Goal: Task Accomplishment & Management: Manage account settings

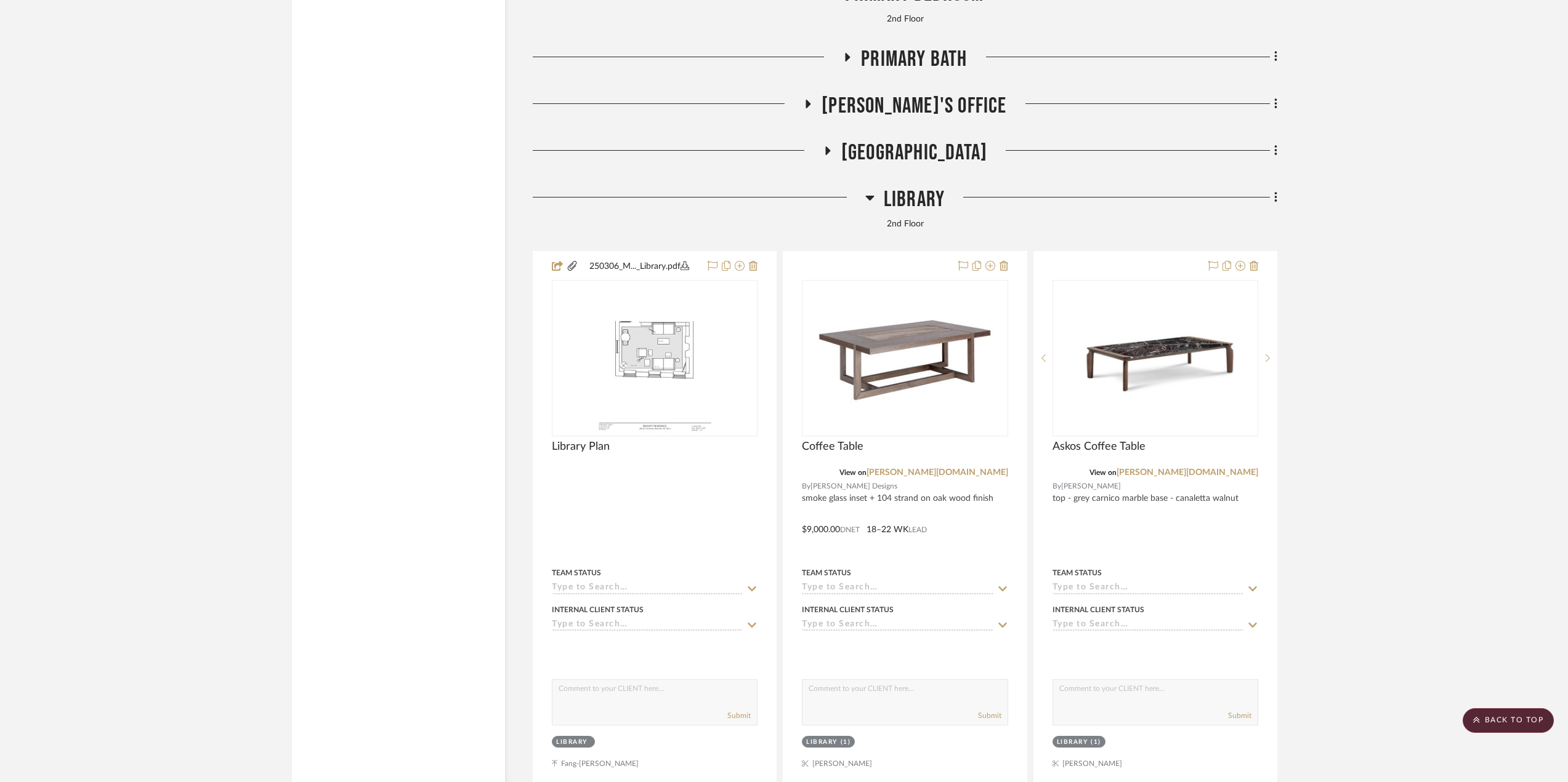
click at [905, 213] on span "Library" at bounding box center [914, 200] width 61 height 27
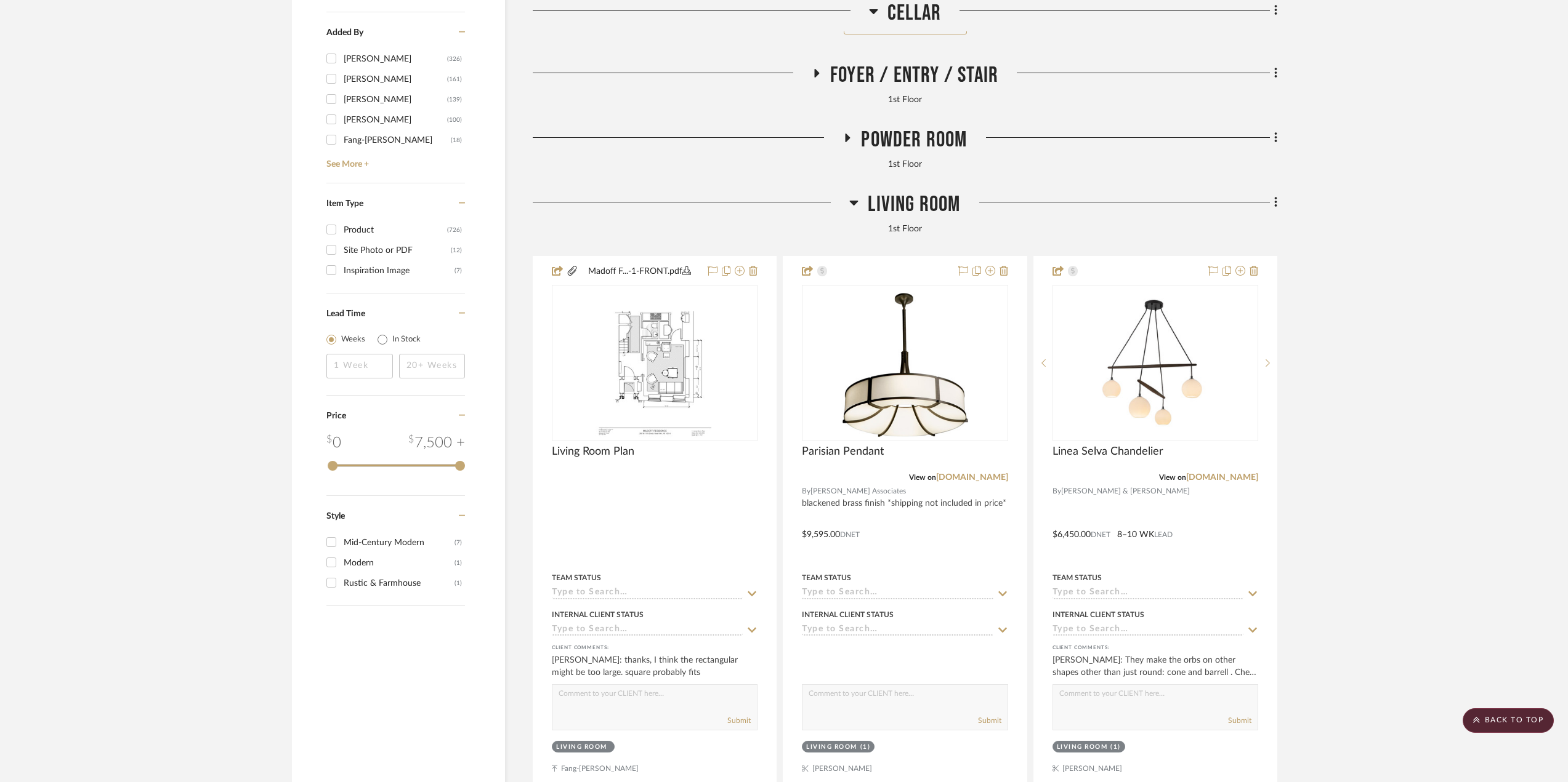
scroll to position [2154, 0]
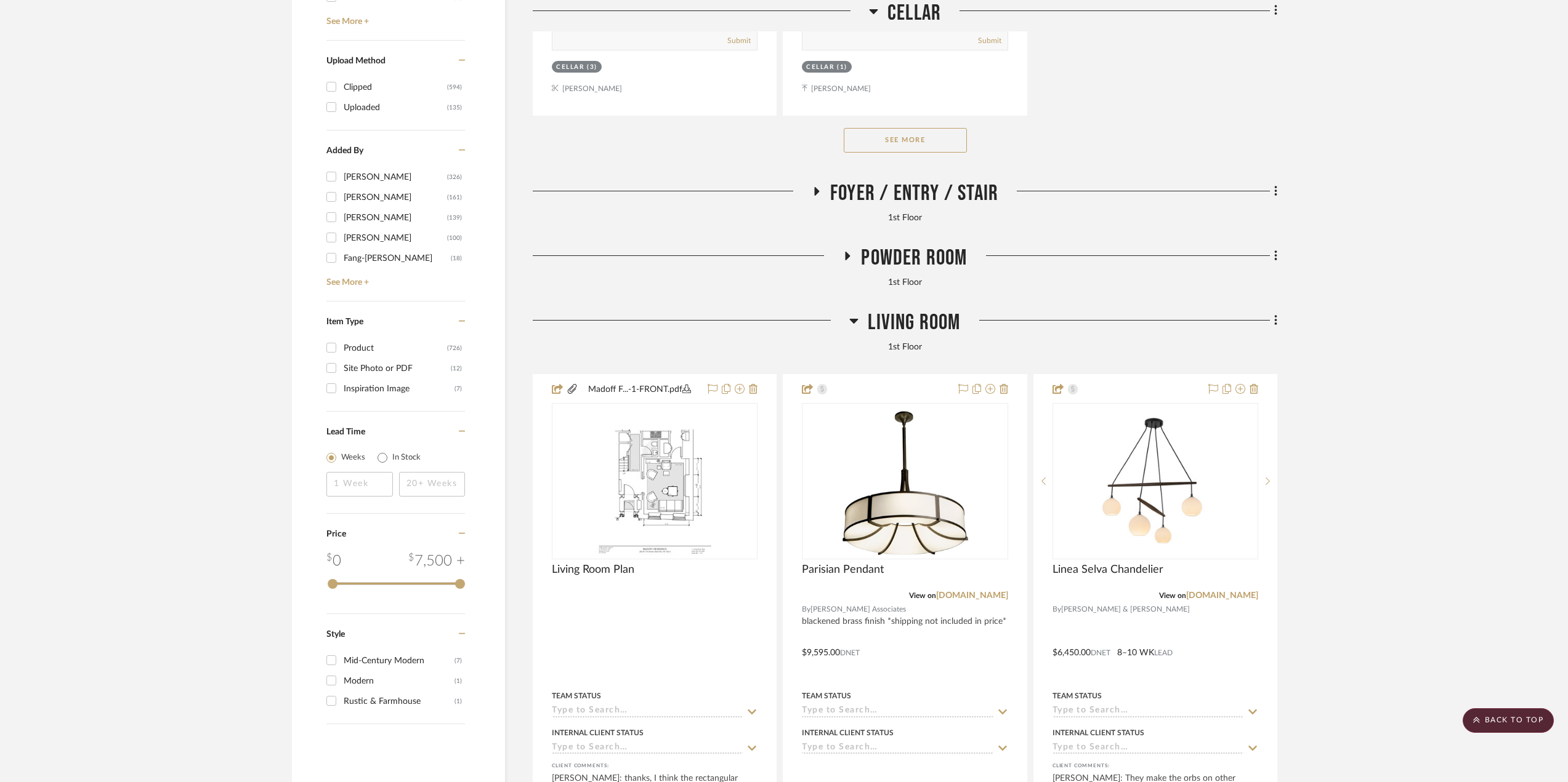
click at [917, 338] on div "Living Room" at bounding box center [904, 325] width 744 height 31
click at [908, 327] on span "Living Room" at bounding box center [914, 322] width 92 height 27
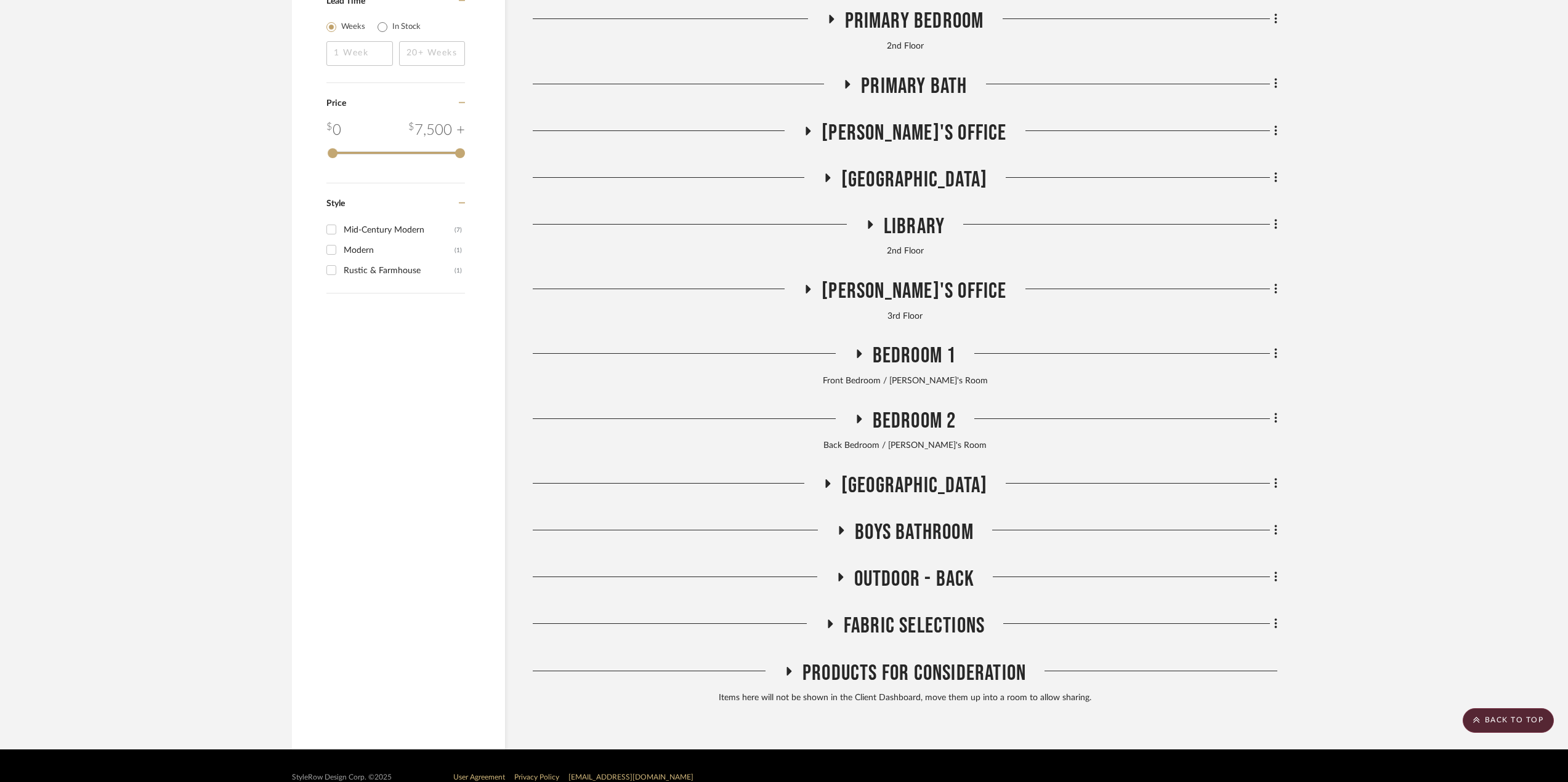
scroll to position [2462, 0]
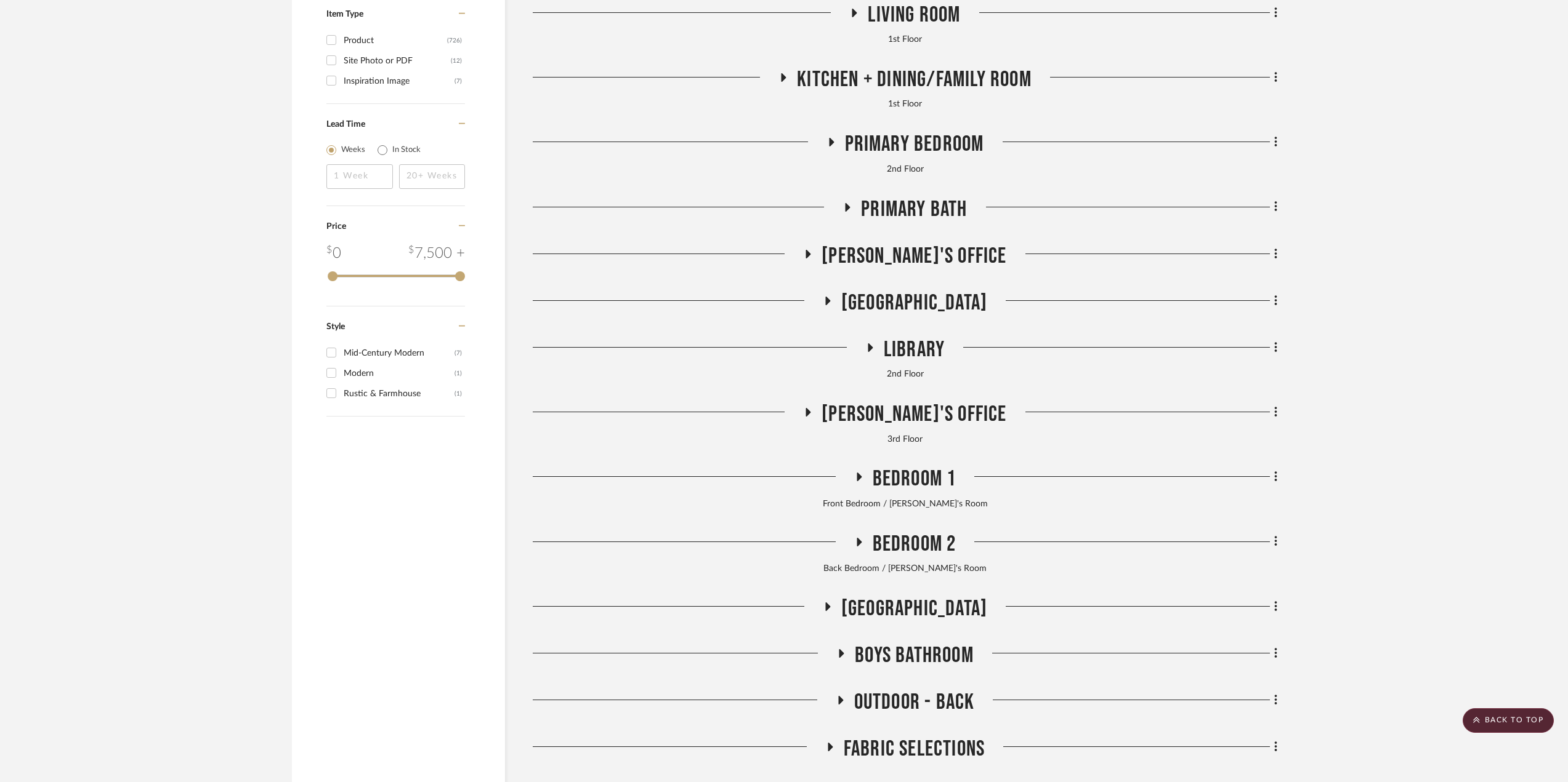
click at [869, 136] on span "Primary Bedroom" at bounding box center [914, 144] width 139 height 27
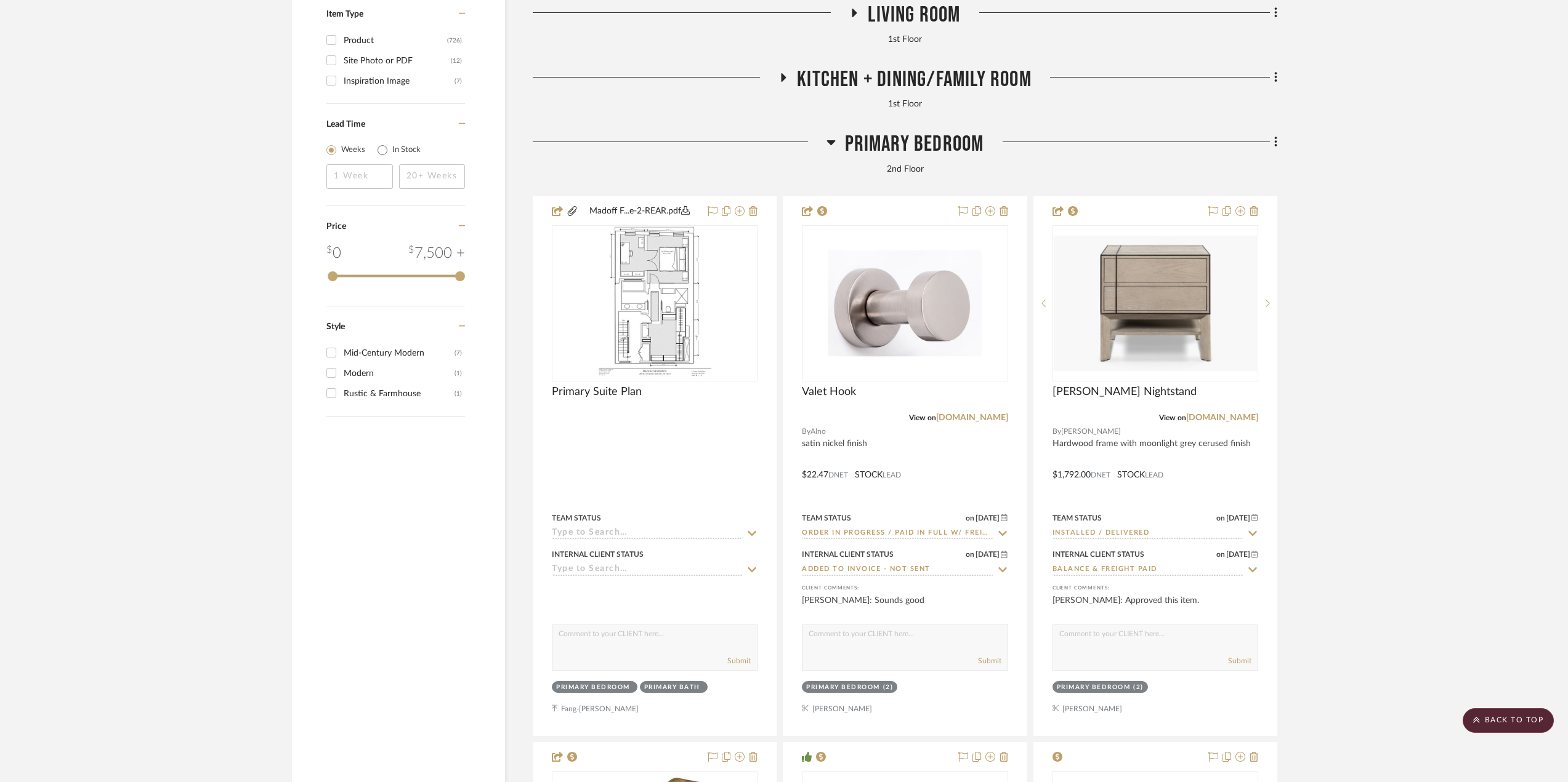
click at [888, 146] on span "Primary Bedroom" at bounding box center [914, 144] width 139 height 27
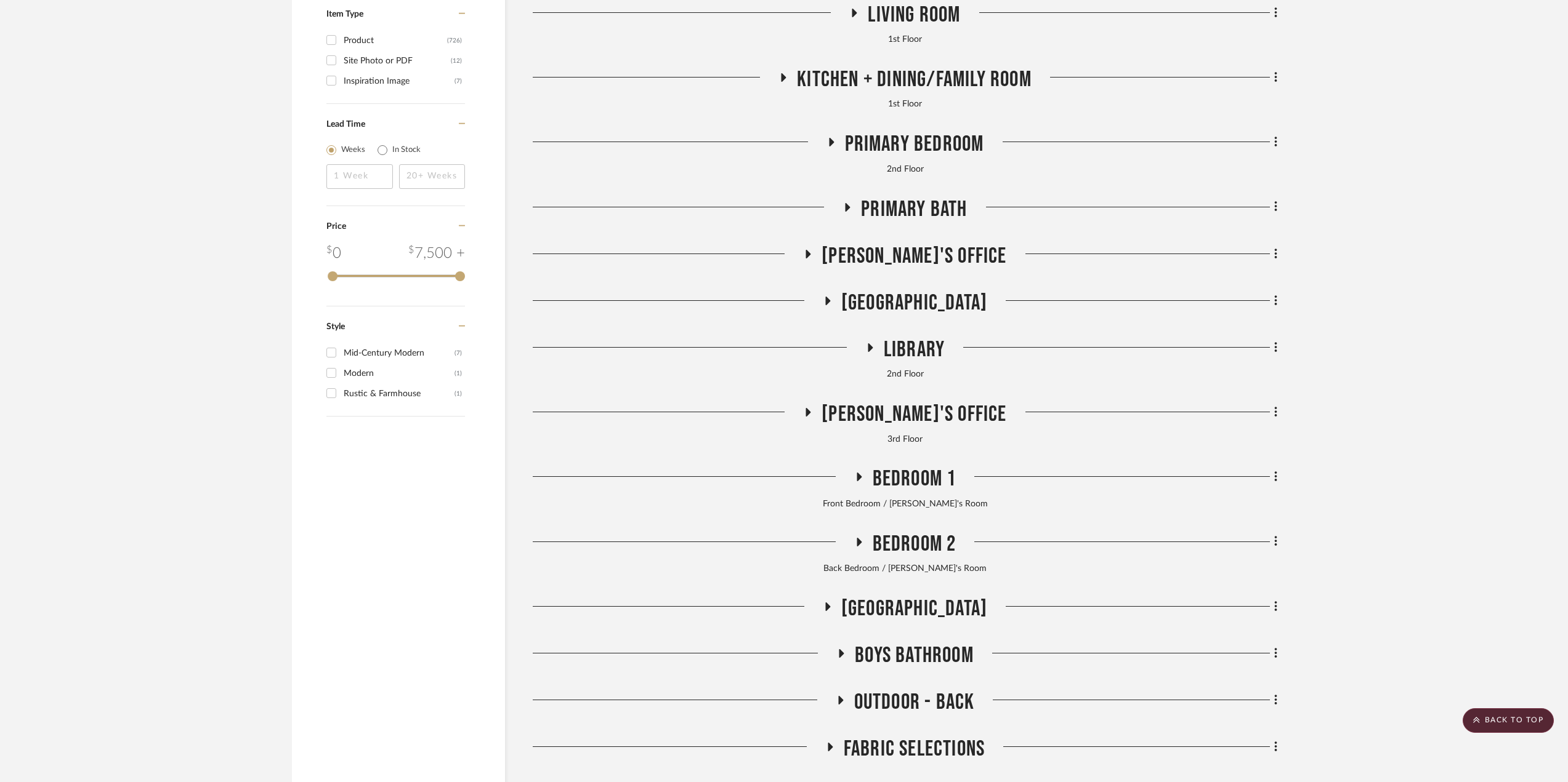
click at [871, 75] on span "Kitchen + Dining/Family Room" at bounding box center [914, 79] width 235 height 27
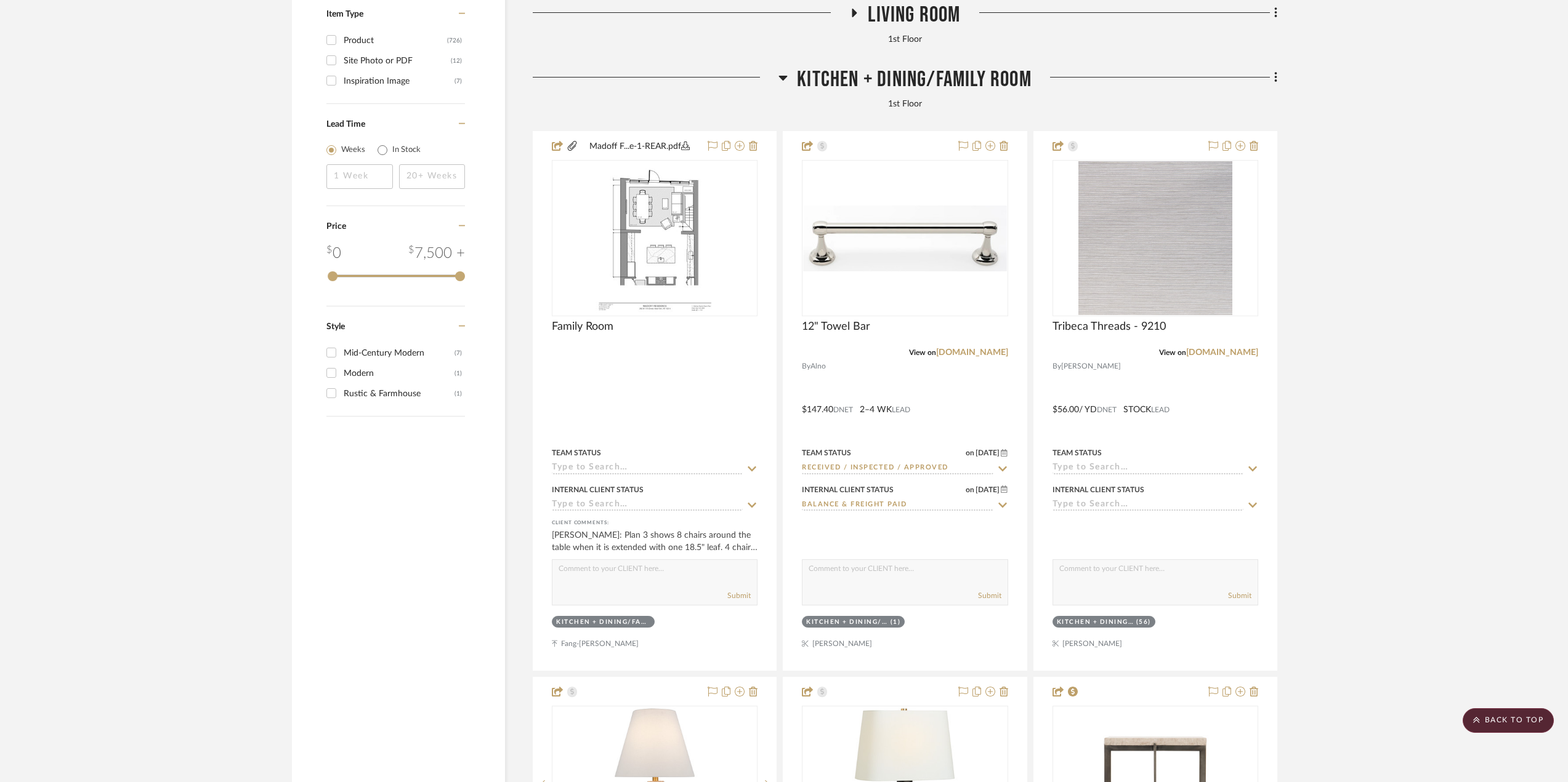
click at [871, 75] on span "Kitchen + Dining/Family Room" at bounding box center [914, 79] width 235 height 27
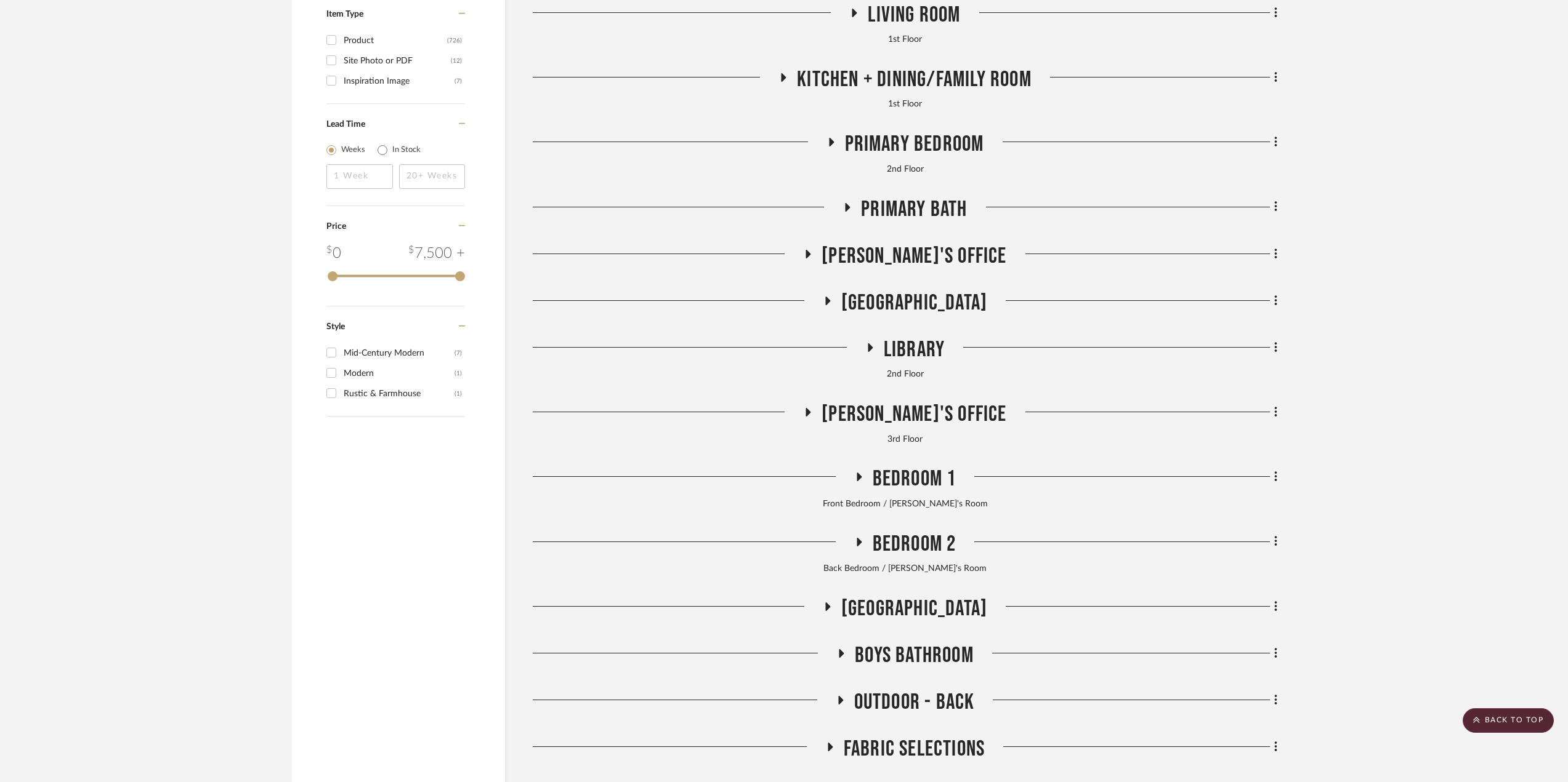
click at [897, 17] on span "Living Room" at bounding box center [914, 14] width 92 height 27
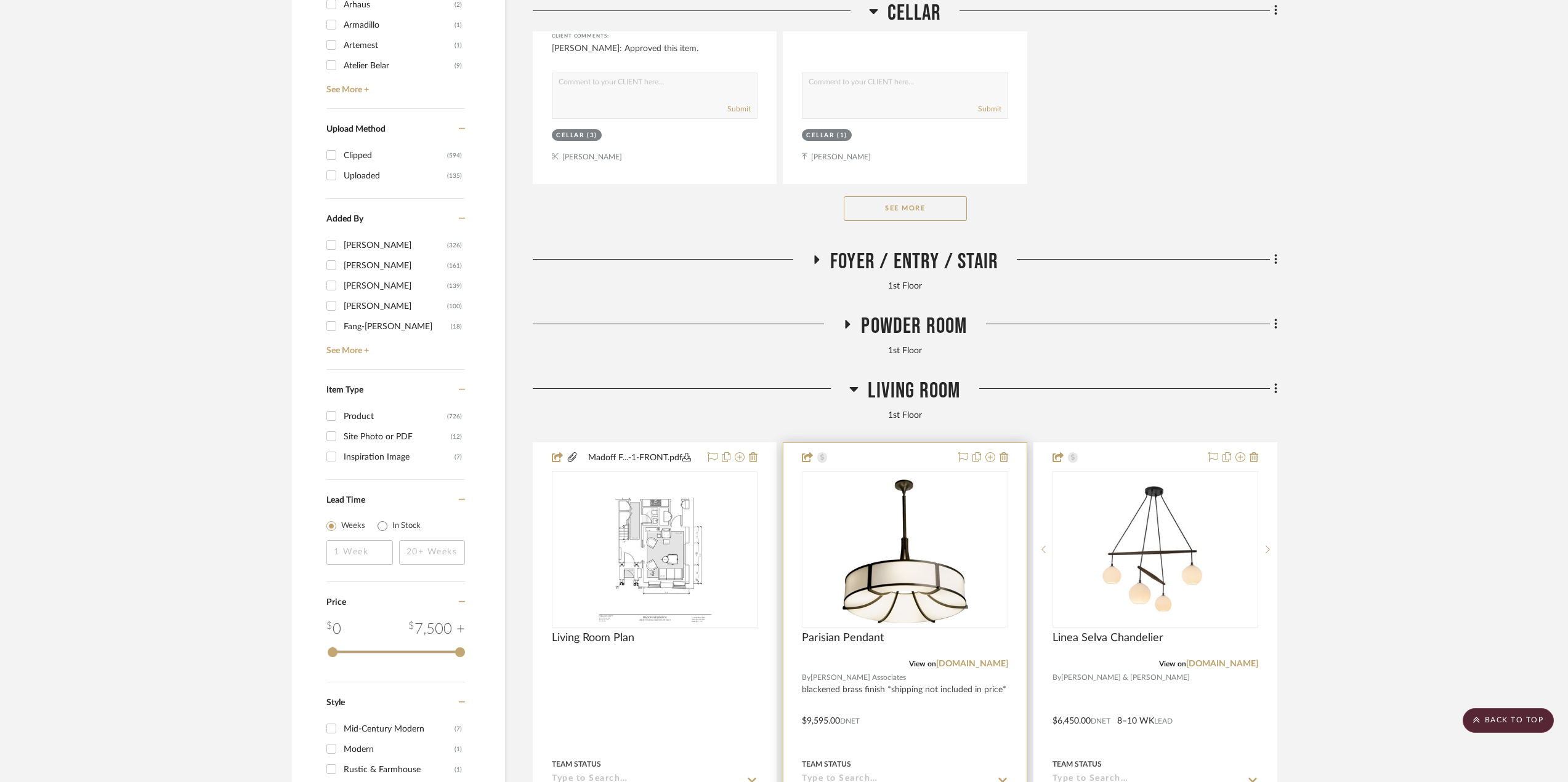
scroll to position [1969, 0]
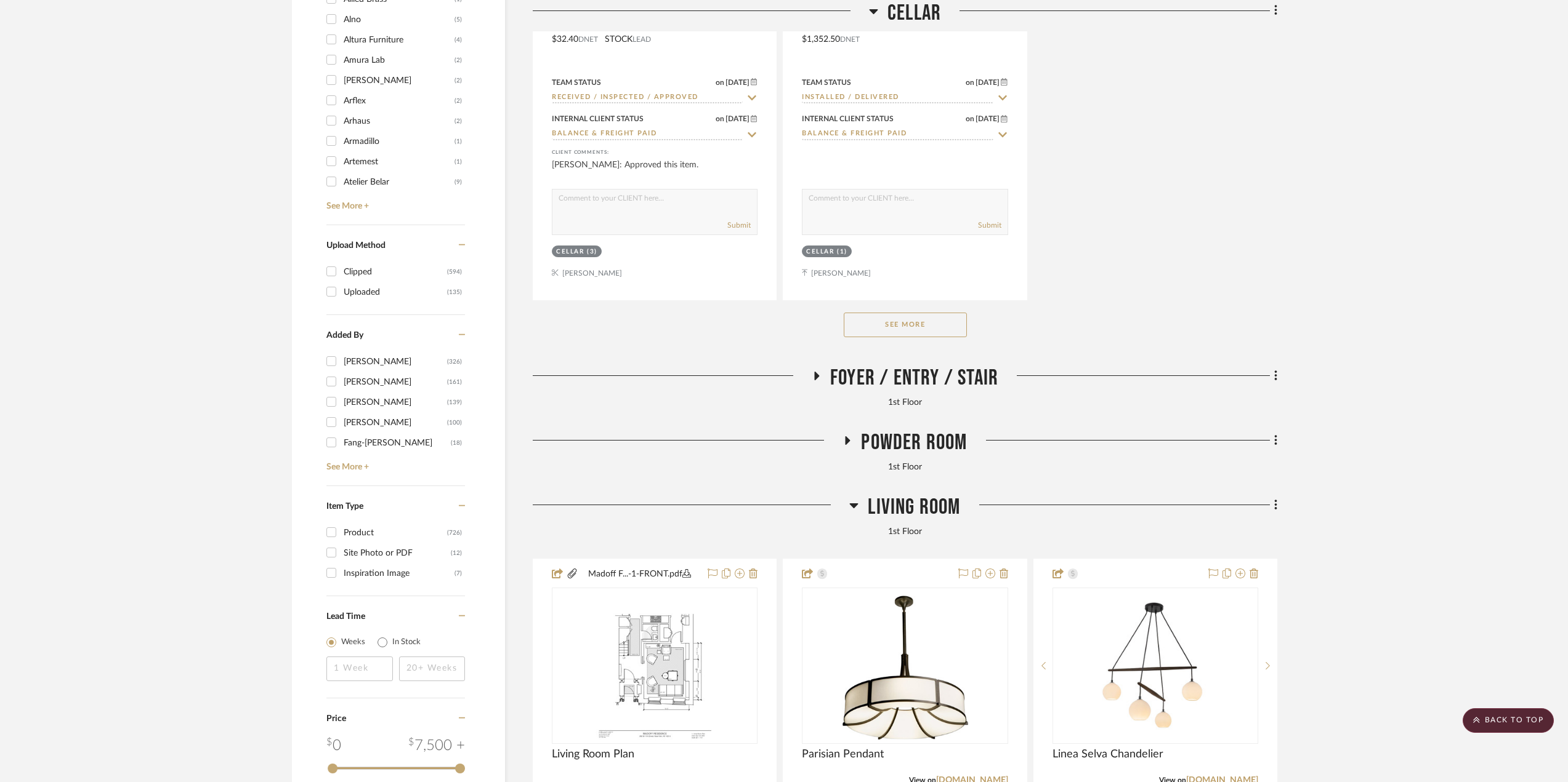
click at [897, 457] on div "Powder Room" at bounding box center [904, 445] width 744 height 31
click at [891, 450] on span "Powder Room" at bounding box center [914, 443] width 106 height 27
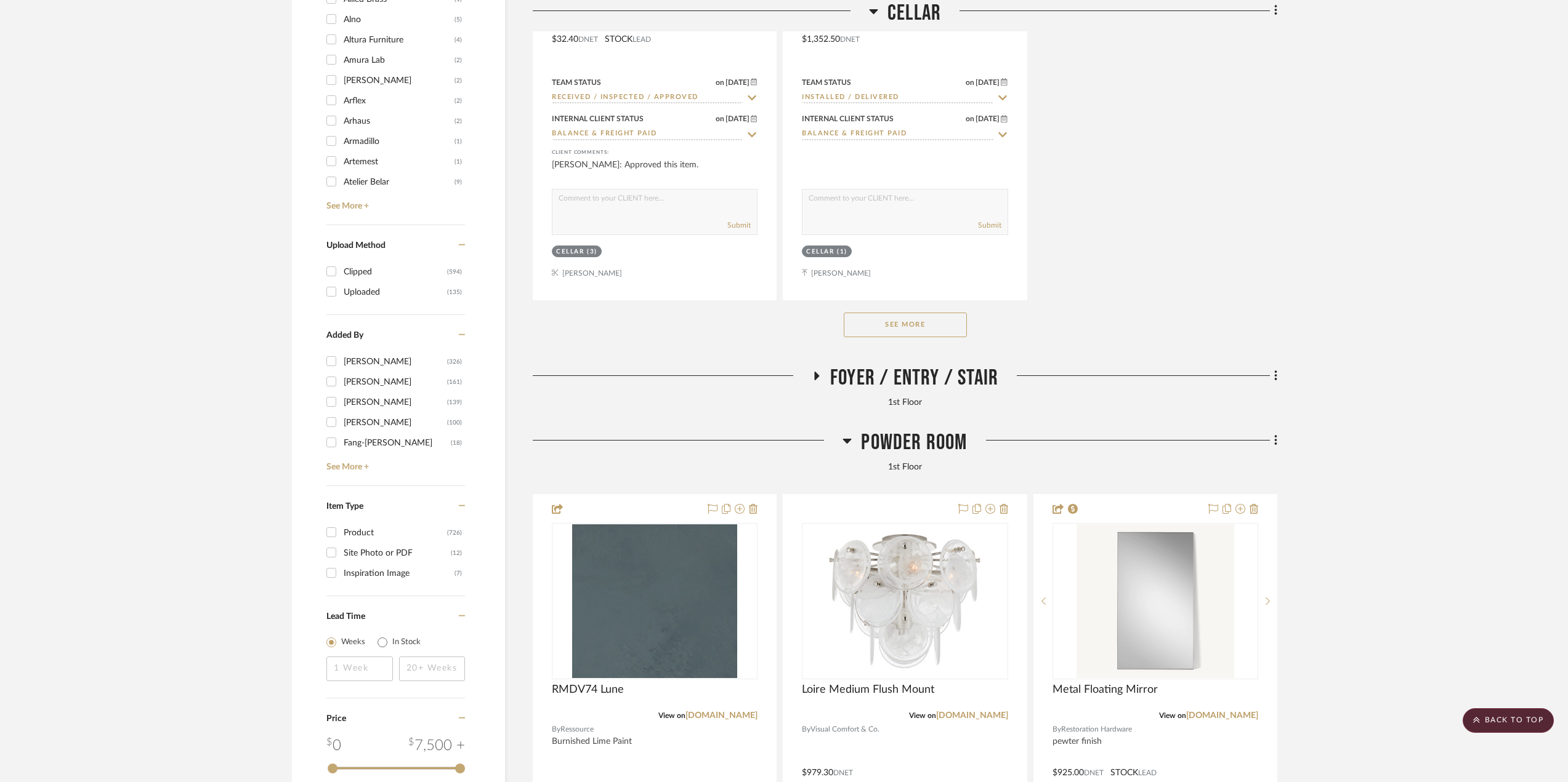
click at [867, 379] on span "Foyer / Entry / Stair" at bounding box center [914, 378] width 168 height 27
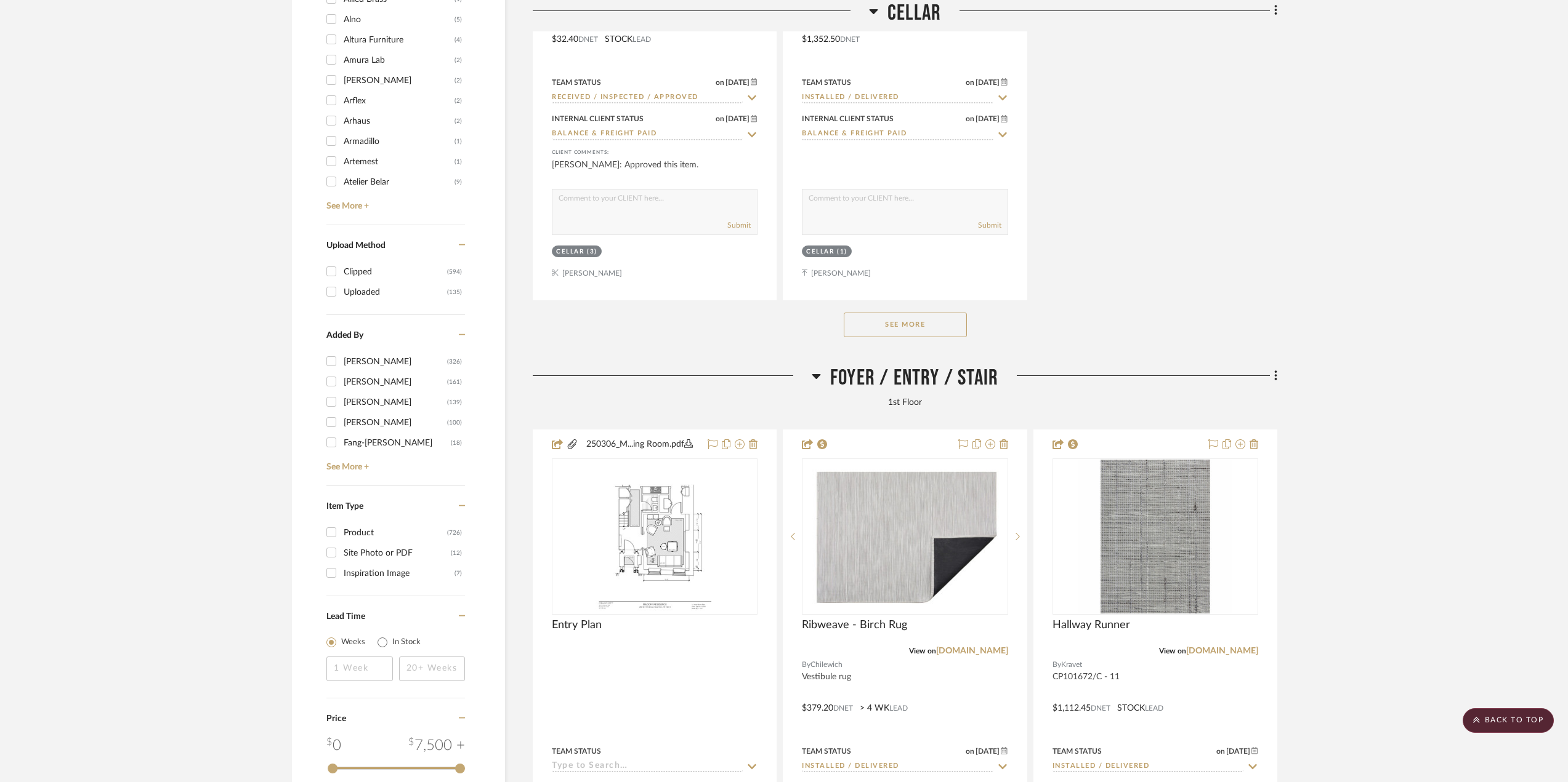
click at [867, 379] on span "Foyer / Entry / Stair" at bounding box center [914, 378] width 168 height 27
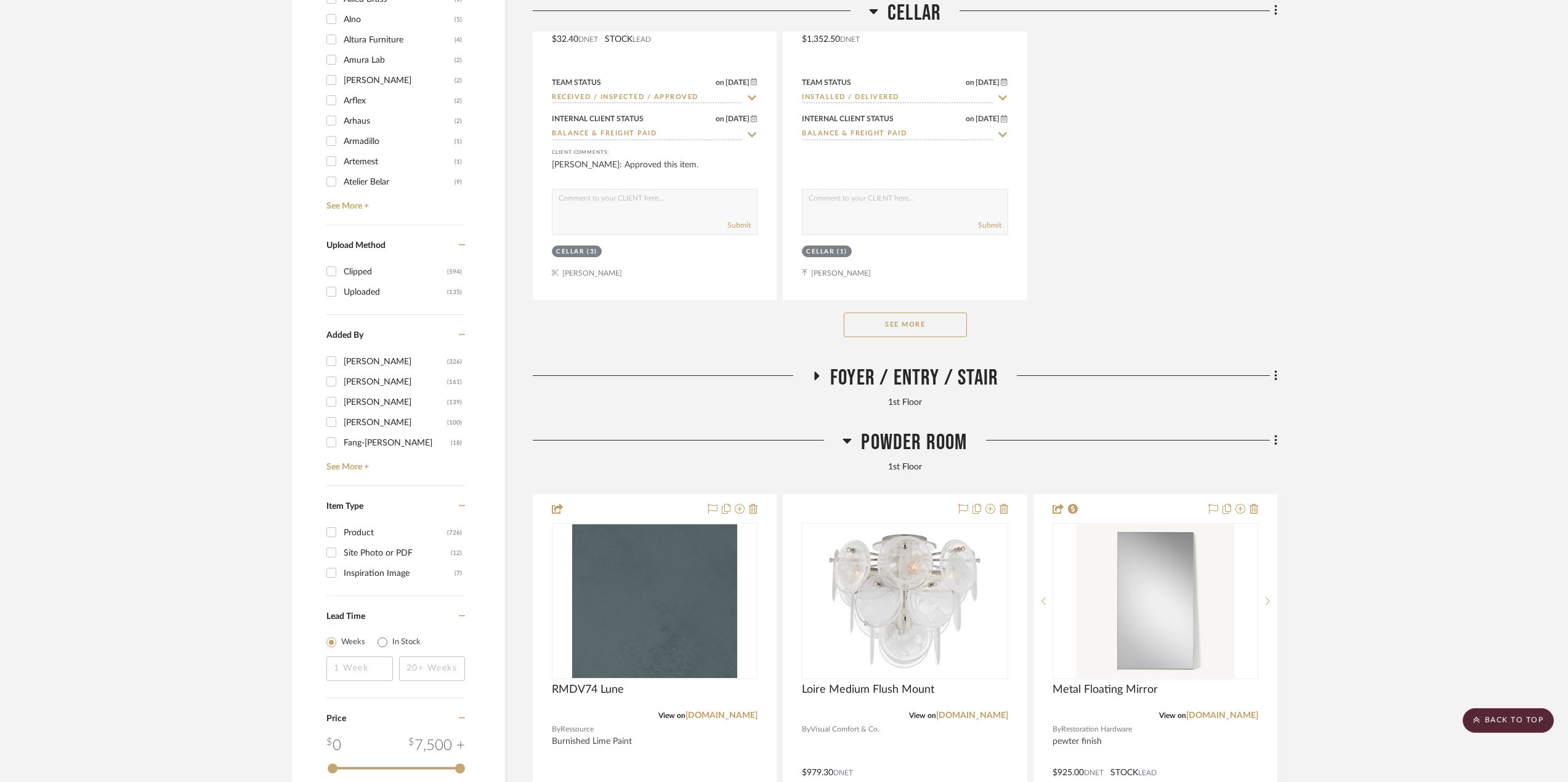
click at [868, 441] on span "Powder Room" at bounding box center [914, 443] width 106 height 27
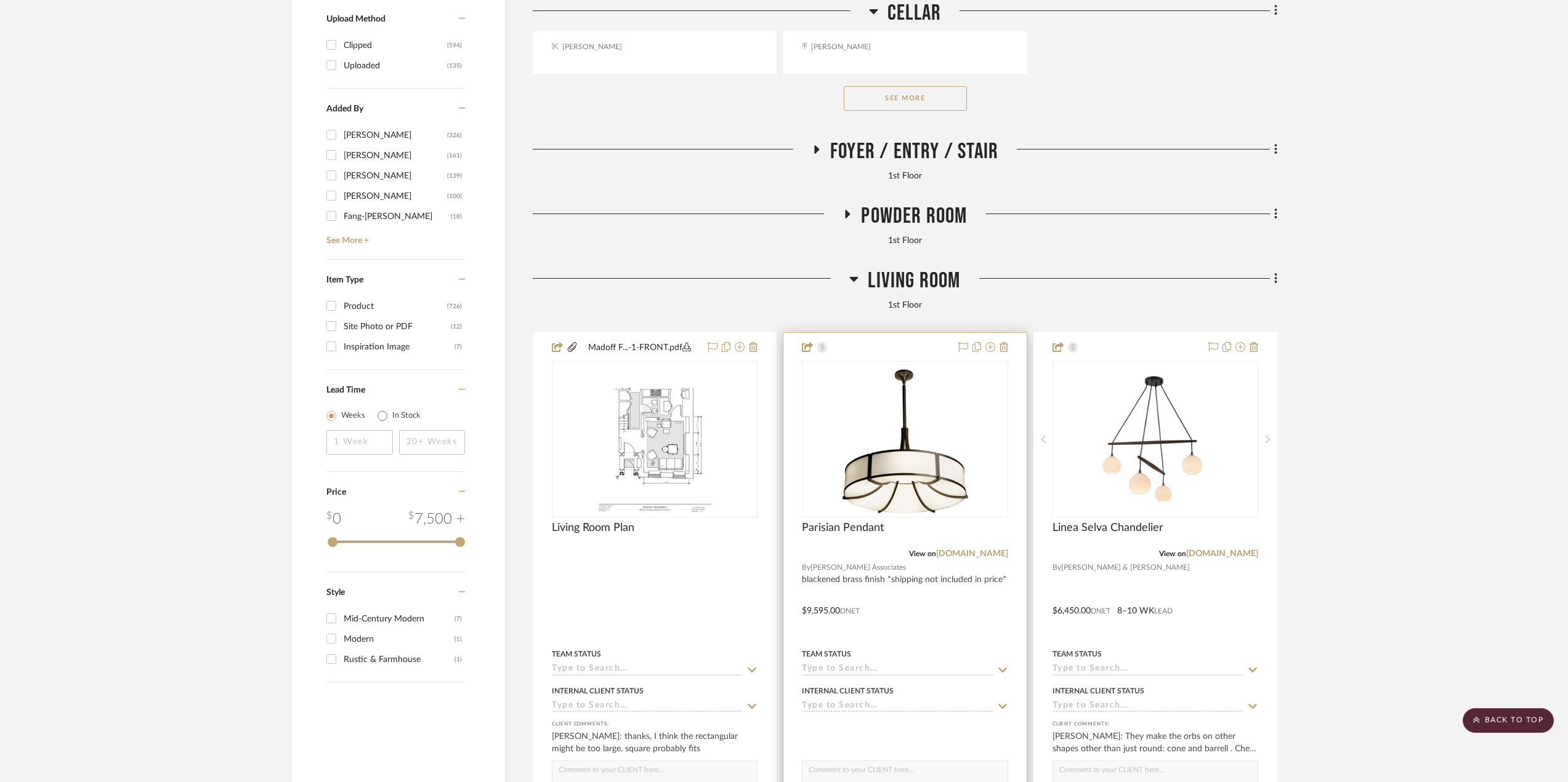
scroll to position [2277, 0]
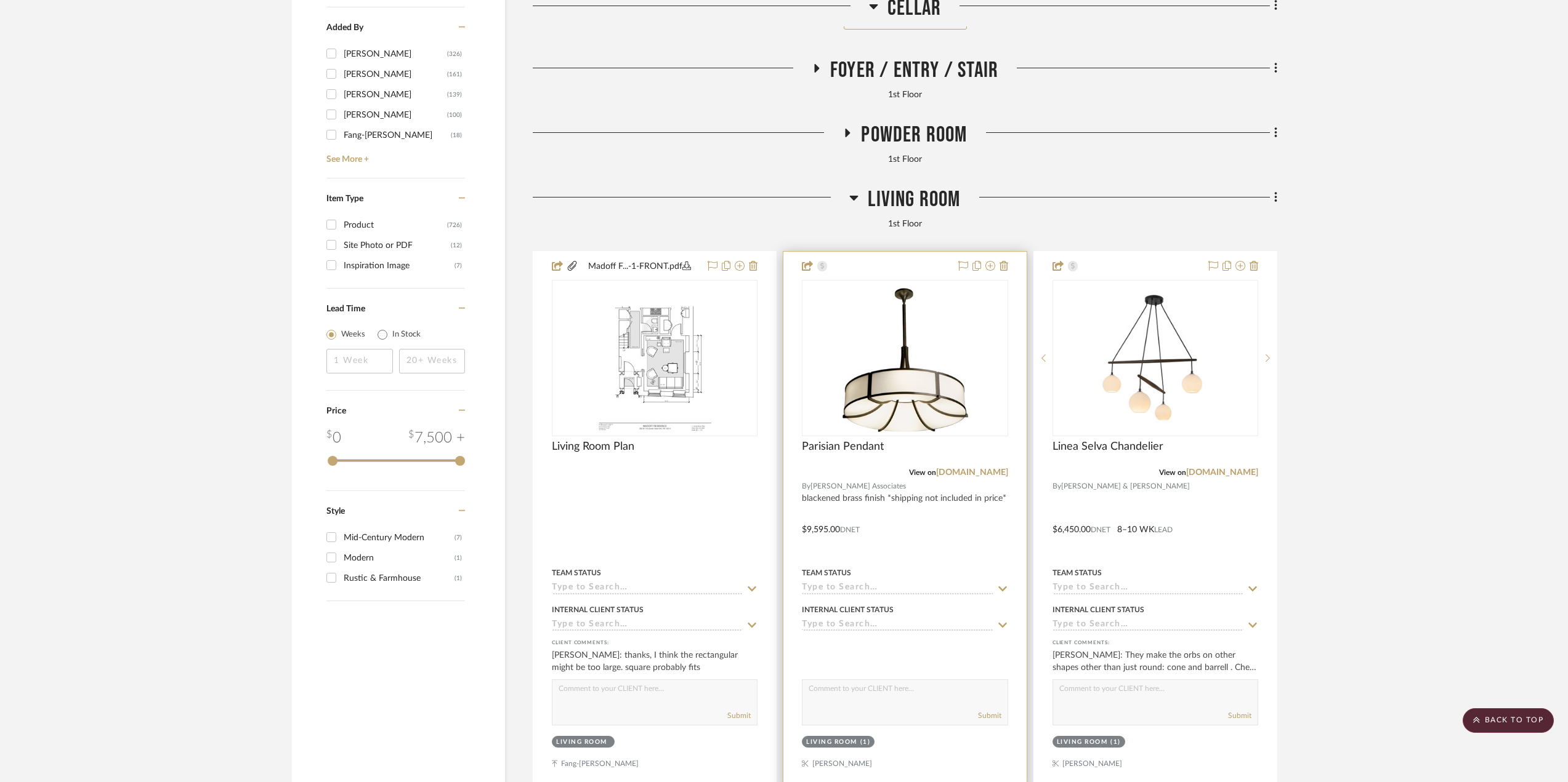
click at [910, 541] on div at bounding box center [904, 521] width 243 height 538
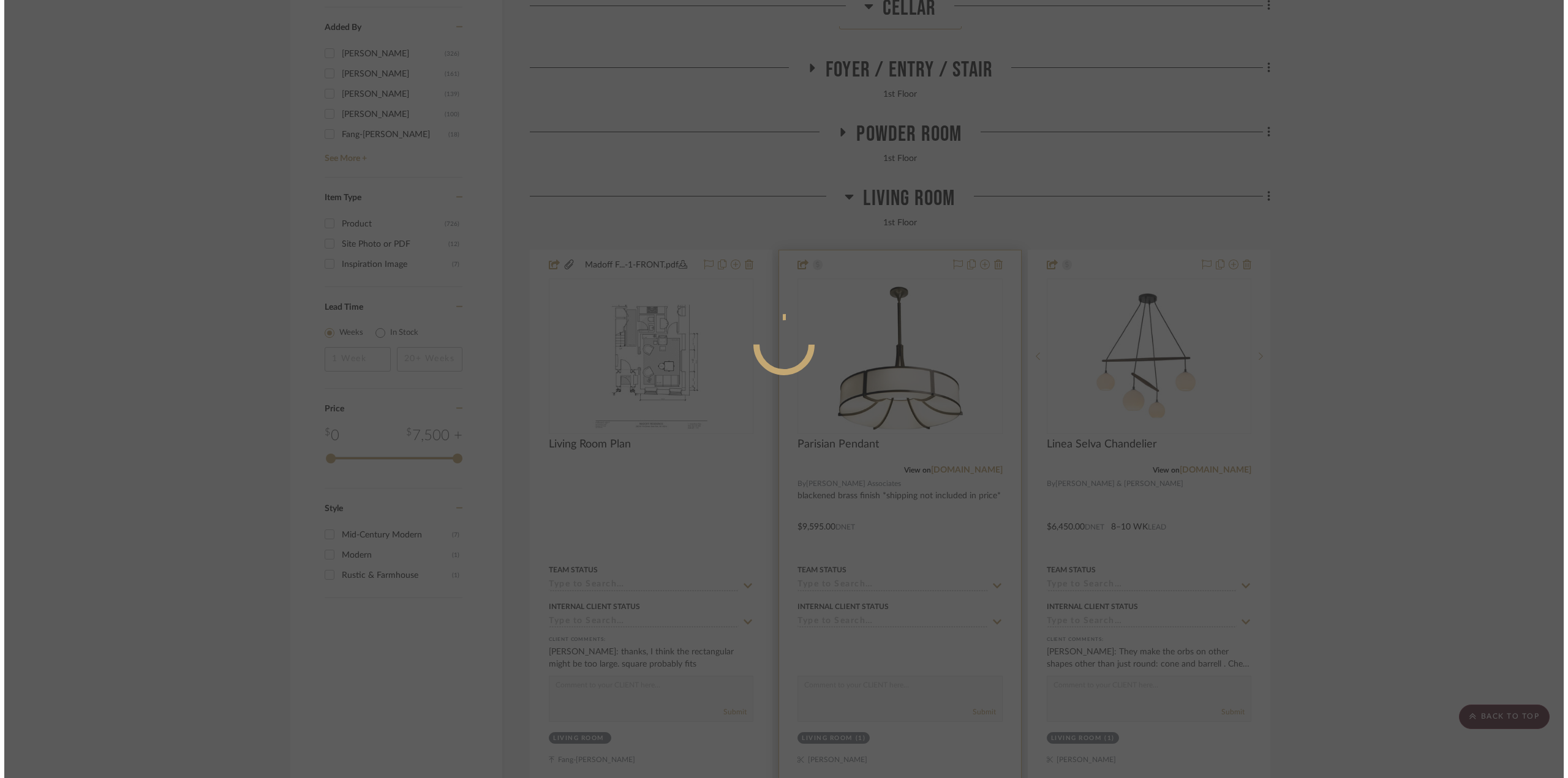
scroll to position [0, 0]
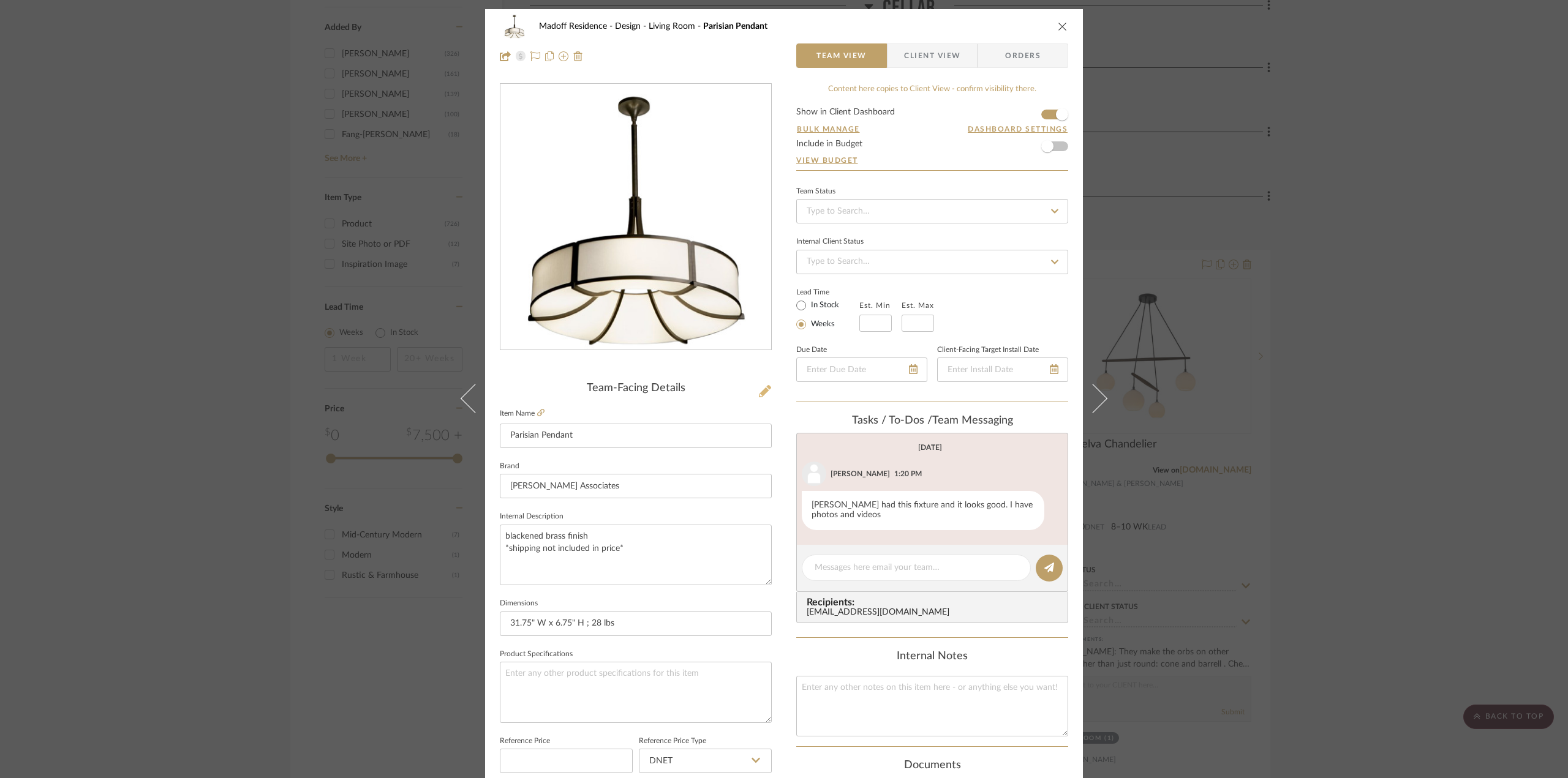
click at [759, 387] on icon at bounding box center [765, 391] width 12 height 12
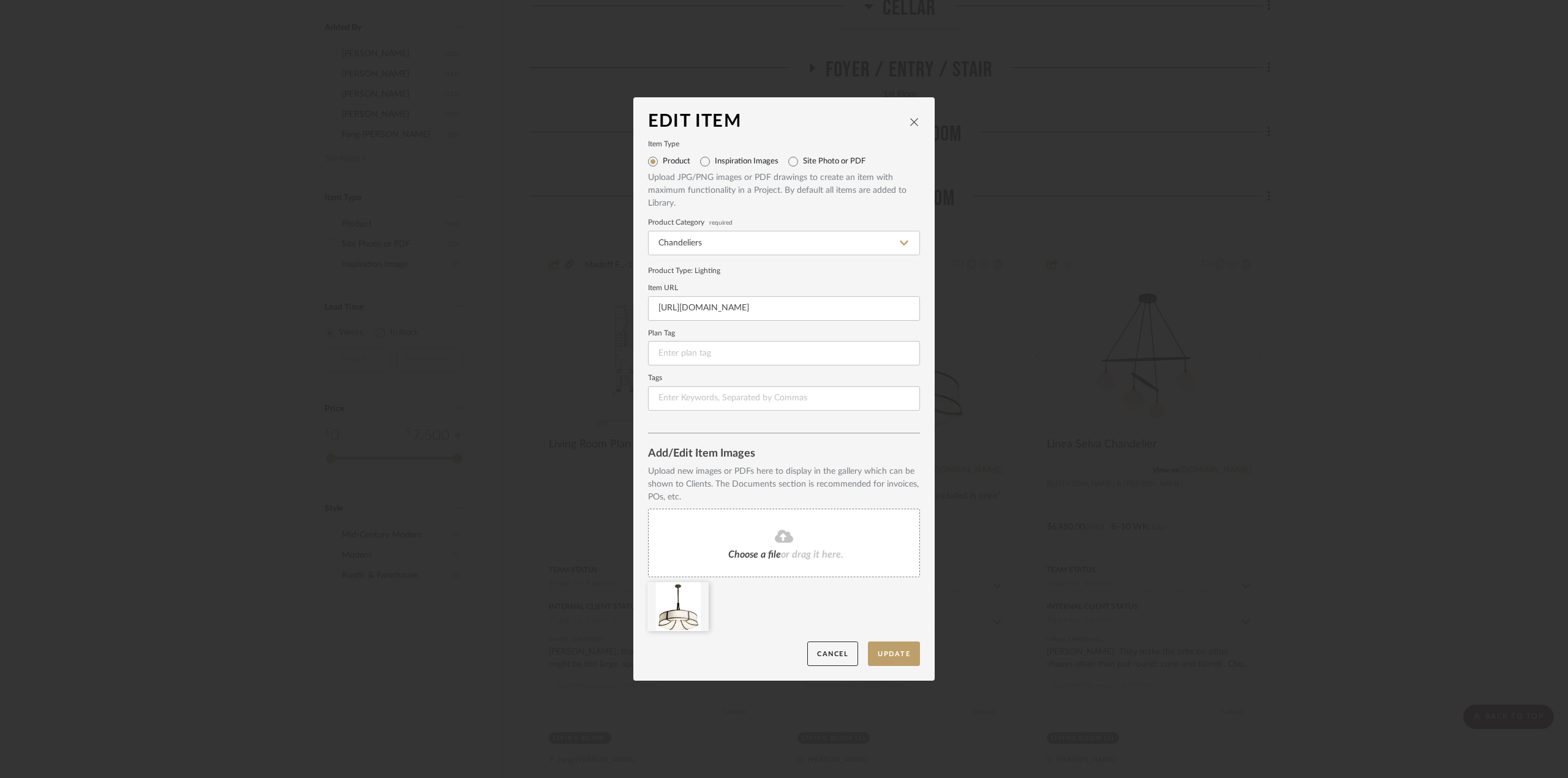
drag, startPoint x: 740, startPoint y: 548, endPoint x: 717, endPoint y: 544, distance: 23.3
click at [717, 544] on div "Choose a file or drag it here." at bounding box center [784, 543] width 272 height 68
click at [793, 527] on div "Choose a file or drag it here." at bounding box center [784, 543] width 272 height 68
click at [893, 651] on button "Update" at bounding box center [894, 654] width 52 height 25
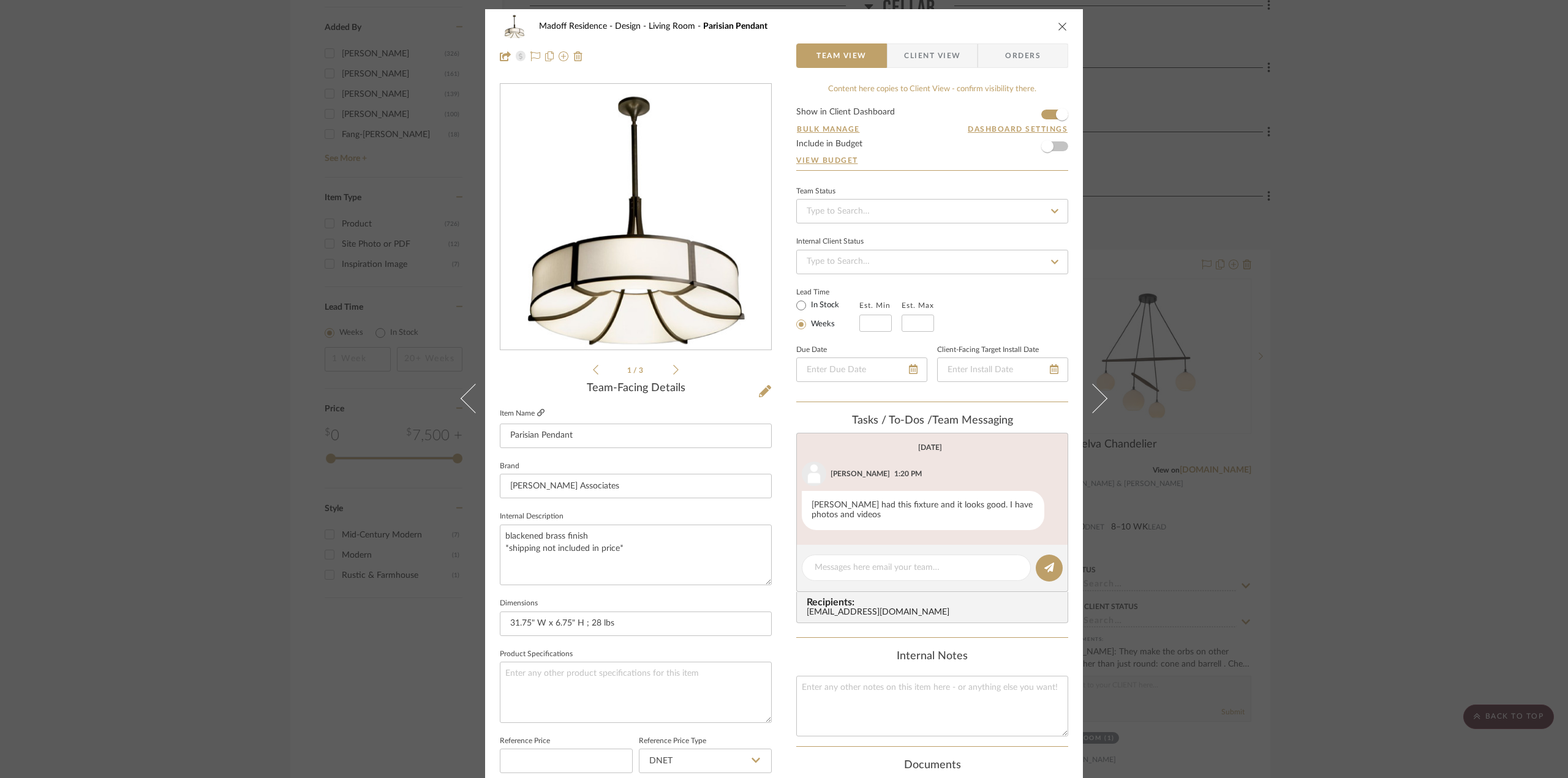
click at [539, 409] on icon at bounding box center [541, 413] width 8 height 8
click at [765, 387] on icon at bounding box center [765, 391] width 12 height 12
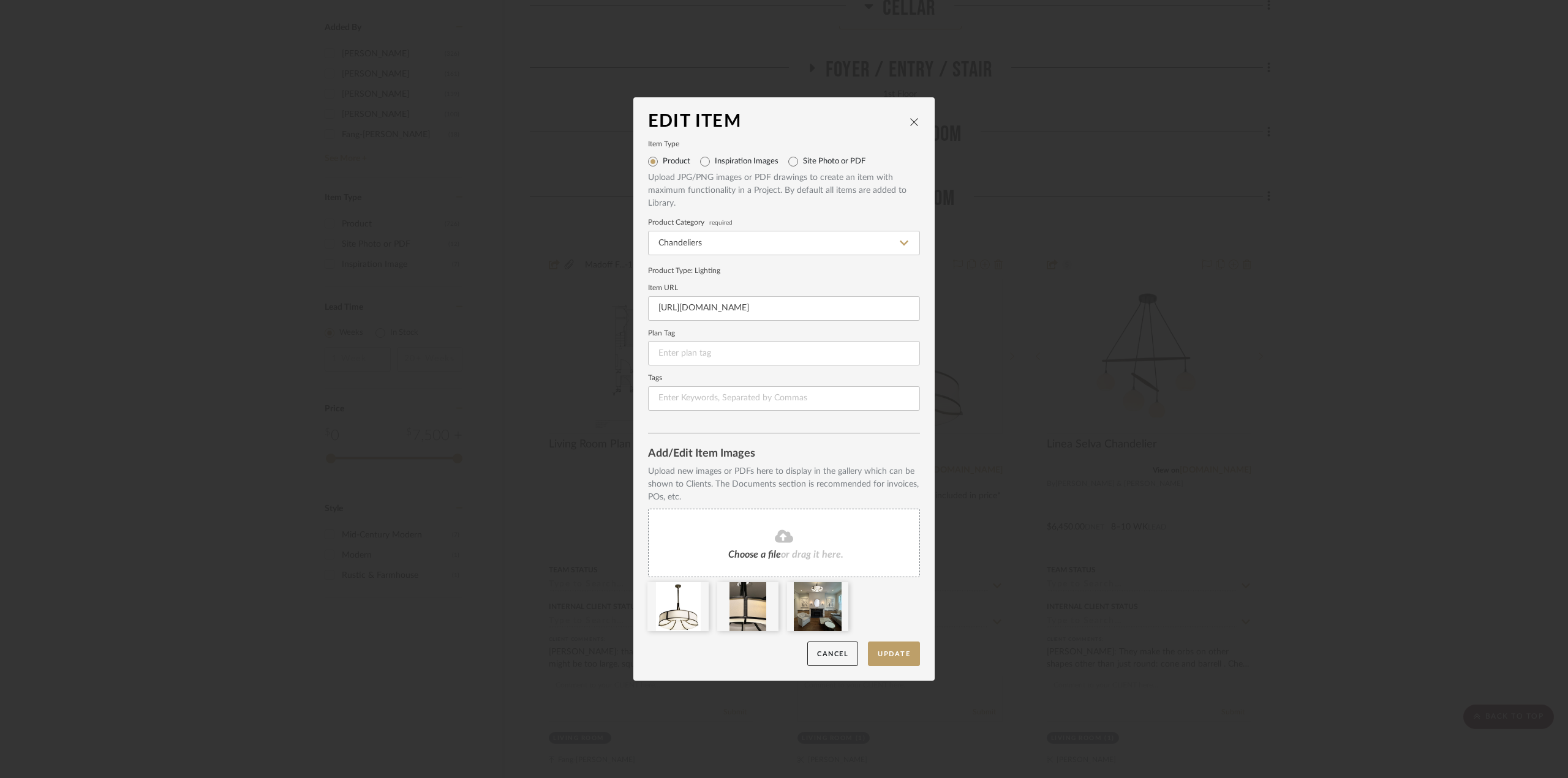
click at [781, 535] on icon at bounding box center [784, 535] width 18 height 13
click at [888, 654] on button "Update" at bounding box center [894, 654] width 52 height 25
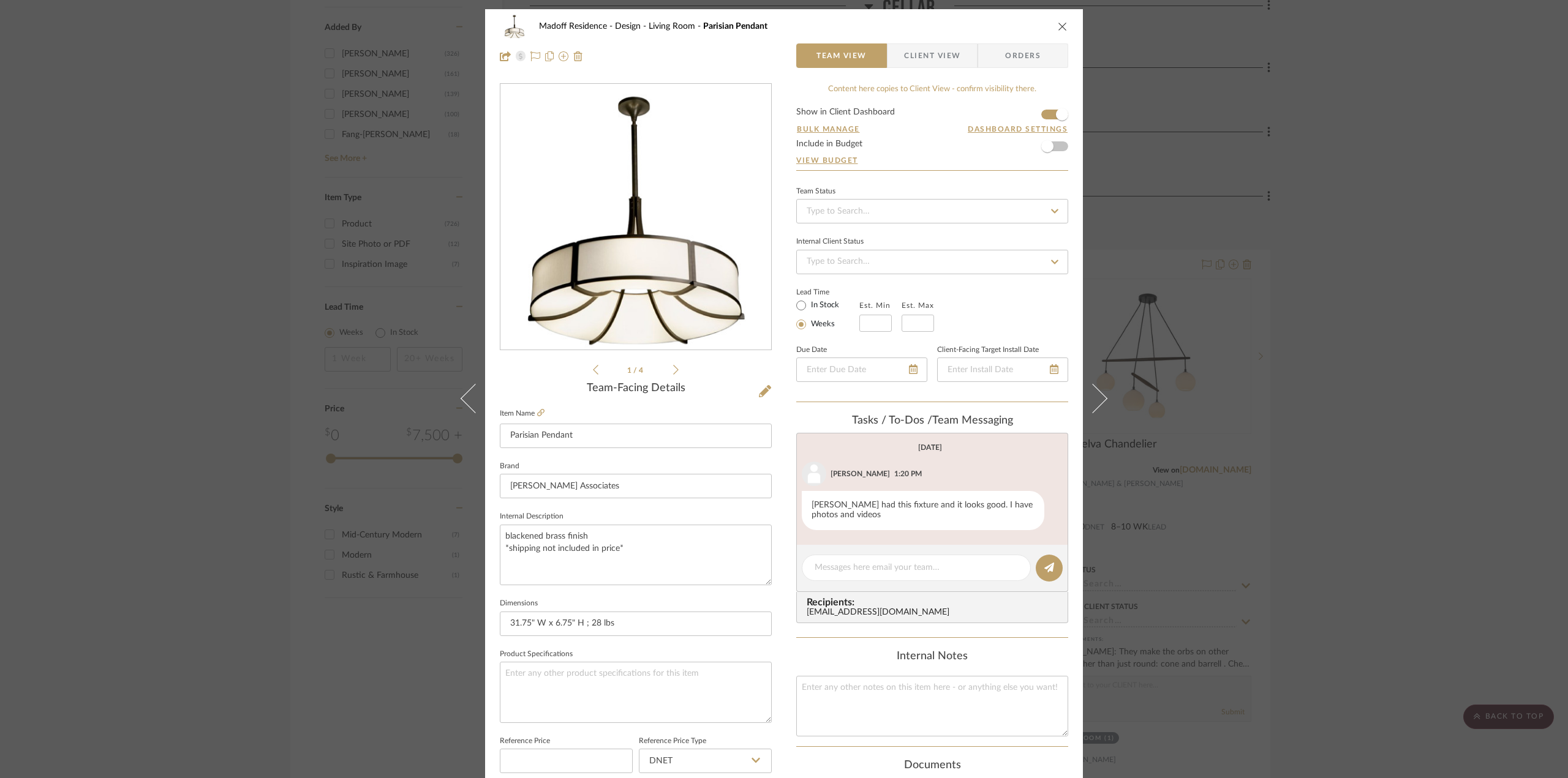
click at [673, 368] on icon at bounding box center [675, 369] width 5 height 10
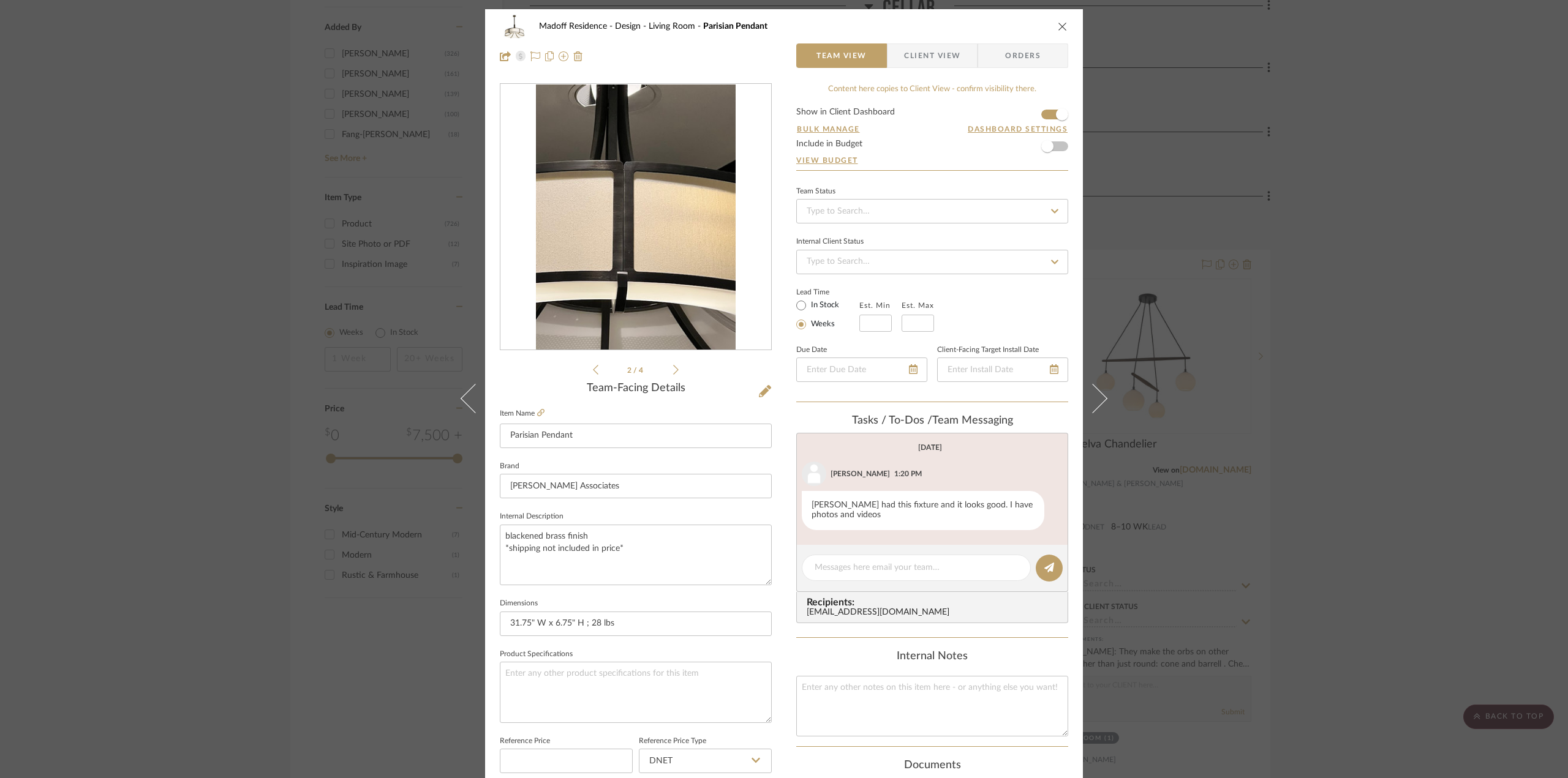
click at [673, 368] on icon at bounding box center [675, 369] width 5 height 10
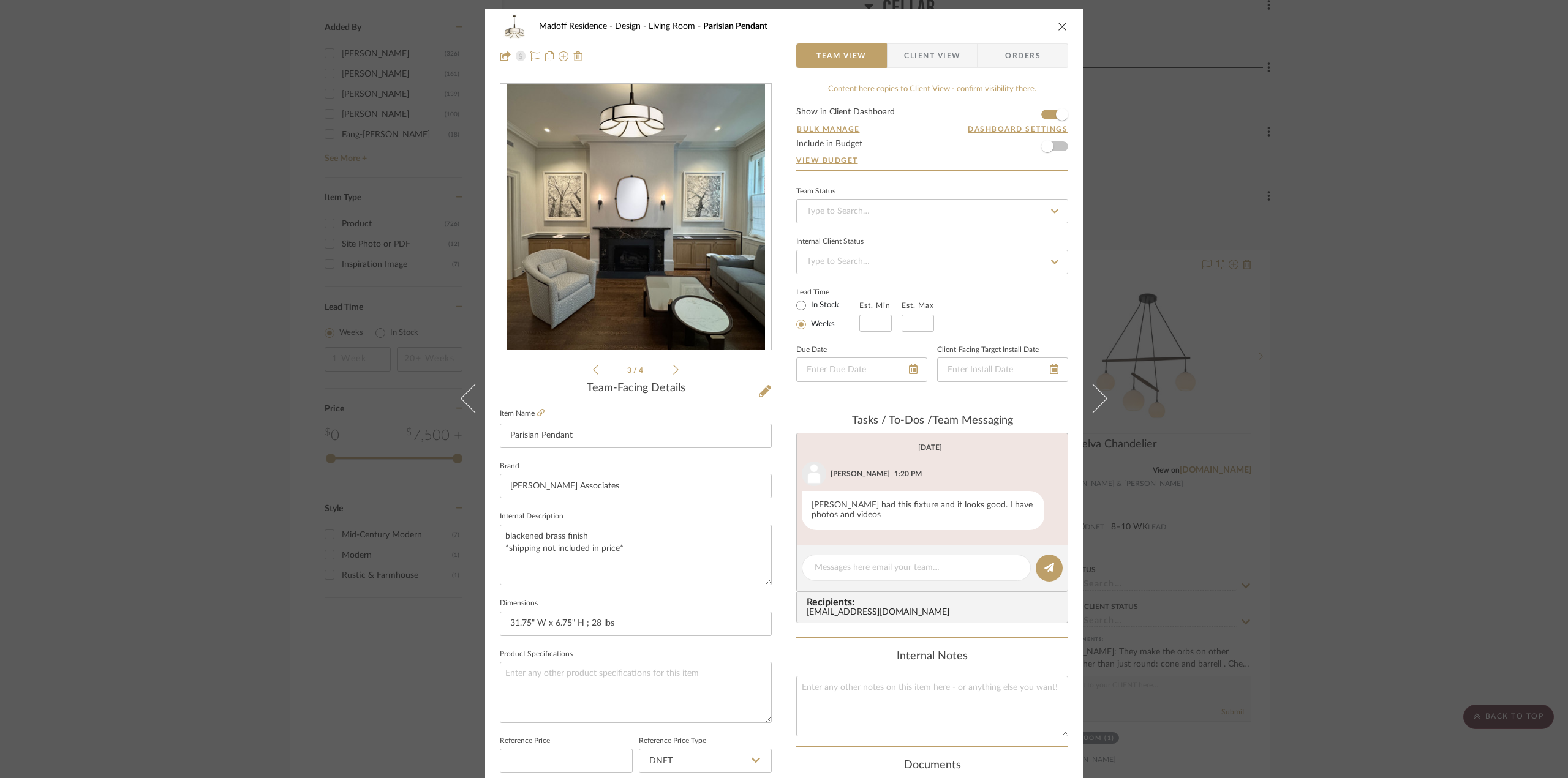
click at [673, 368] on icon at bounding box center [675, 369] width 5 height 10
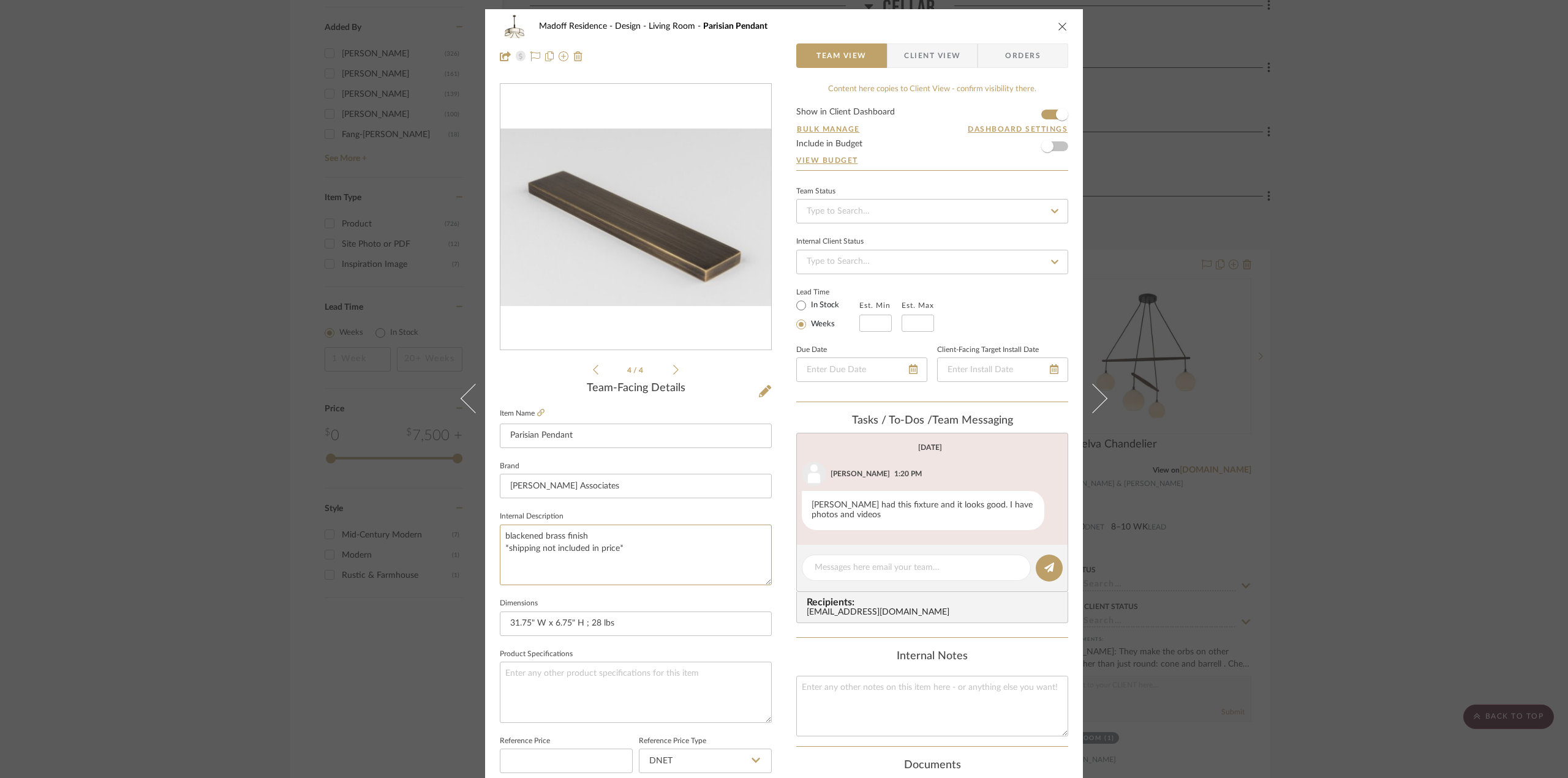
drag, startPoint x: 537, startPoint y: 535, endPoint x: 490, endPoint y: 532, distance: 47.1
click at [490, 532] on div "Madoff Residence - Design Living Room Parisian Pendant Team View Client View Or…" at bounding box center [784, 574] width 598 height 1131
type textarea "antique brass finish *shipping not included in price*"
type textarea "antiqued [PERSON_NAME] brass finish *shipping not included in price*"
click at [771, 507] on div "Madoff Residence - Design Living Room Parisian Pendant Team View Client View Or…" at bounding box center [784, 574] width 598 height 1131
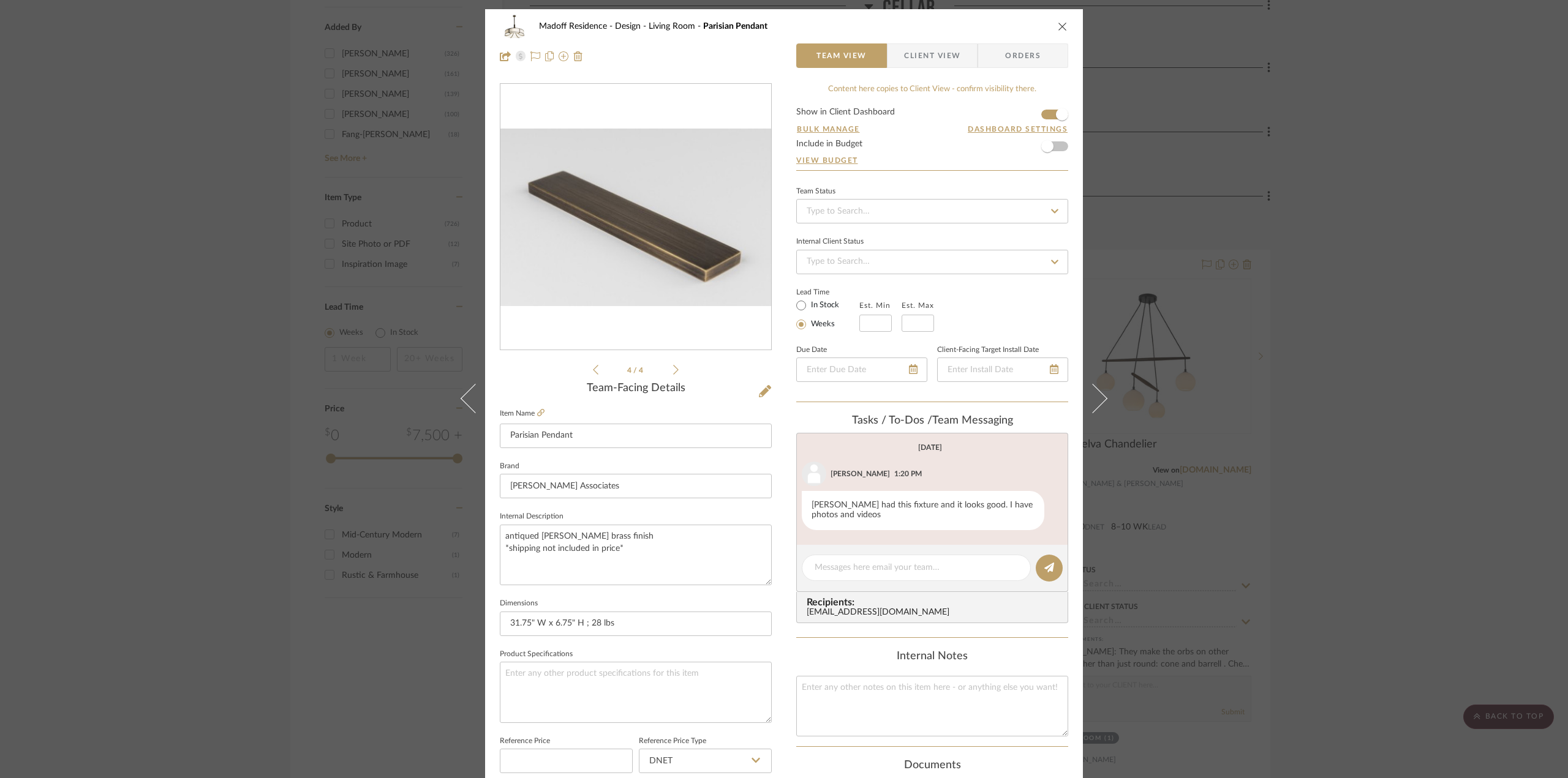
click at [593, 371] on icon at bounding box center [595, 369] width 5 height 10
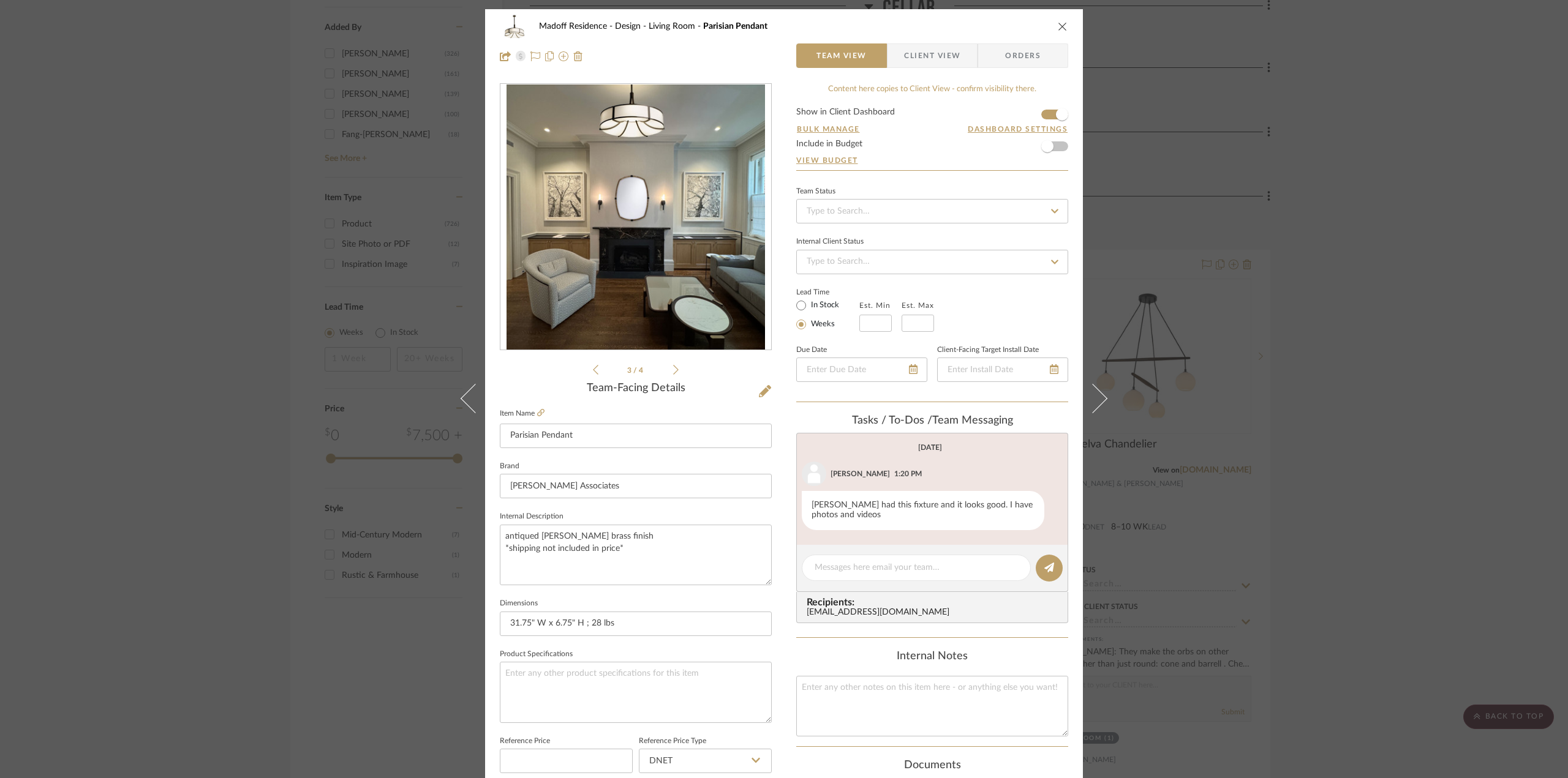
click at [586, 368] on div "3 / 4" at bounding box center [636, 231] width 272 height 294
click at [593, 368] on icon at bounding box center [595, 369] width 5 height 11
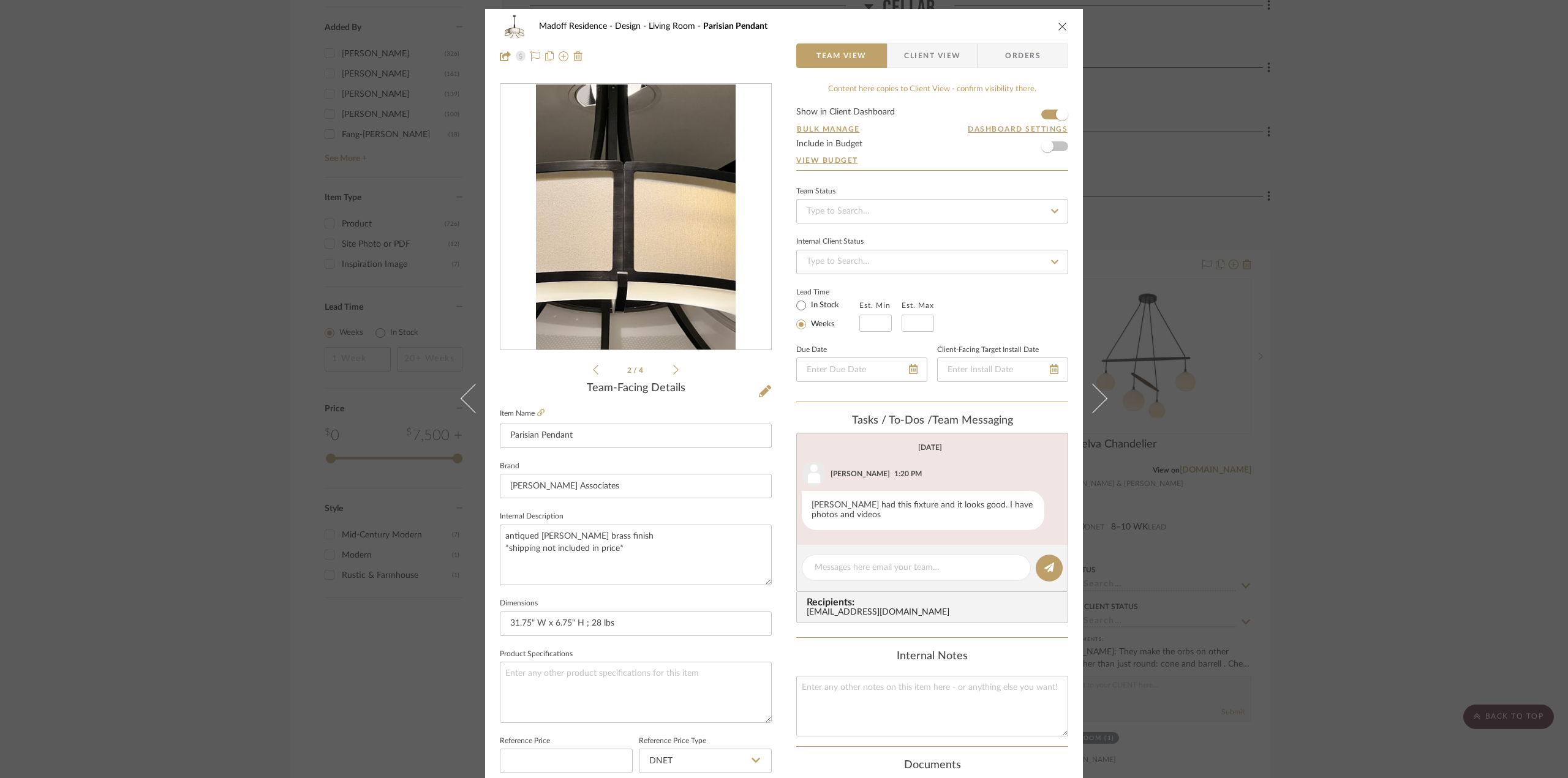
click at [593, 368] on icon at bounding box center [595, 369] width 5 height 11
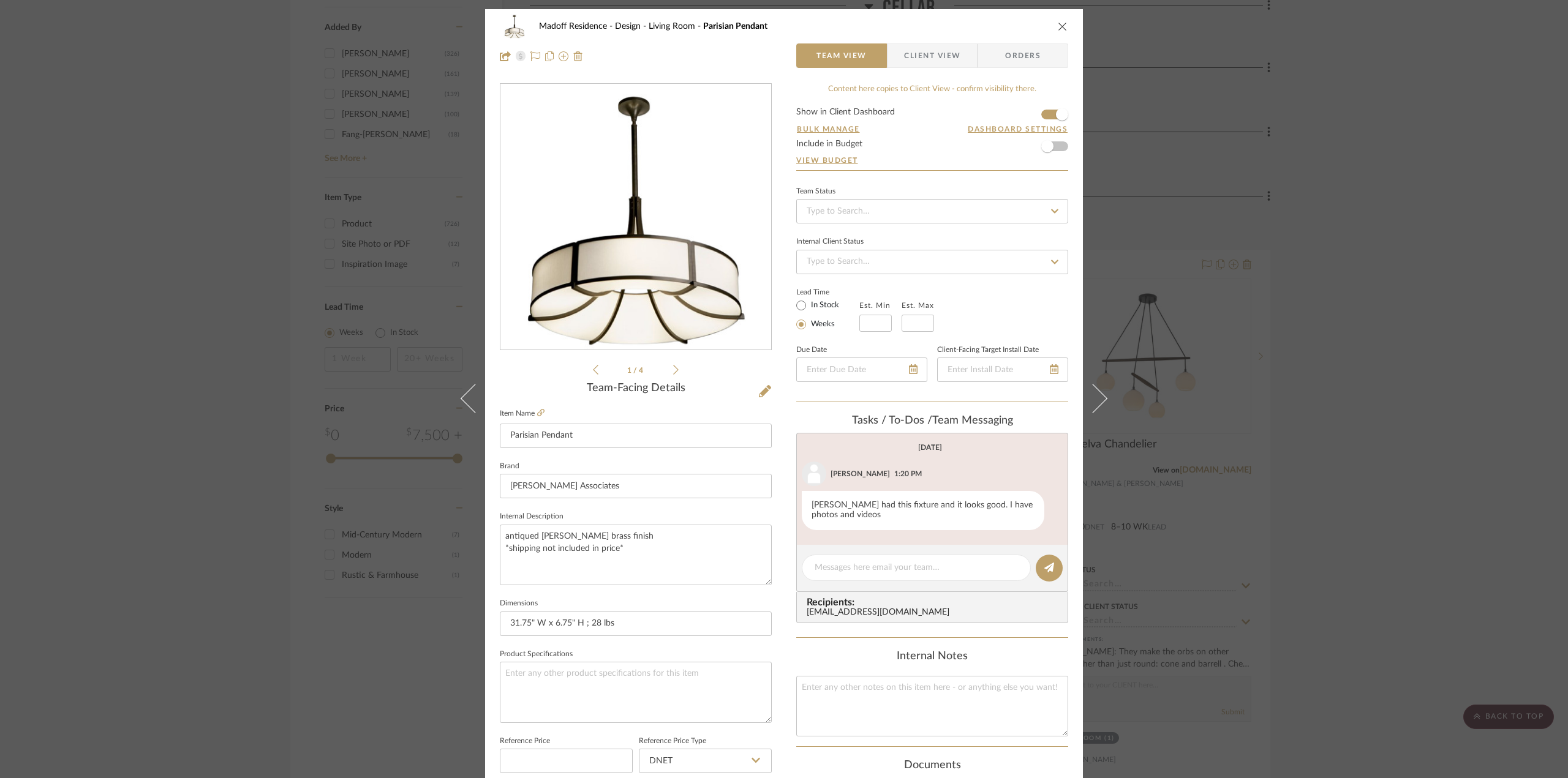
click at [1434, 454] on div "Madoff Residence - Design Living Room Parisian Pendant Team View Client View Or…" at bounding box center [784, 389] width 1568 height 778
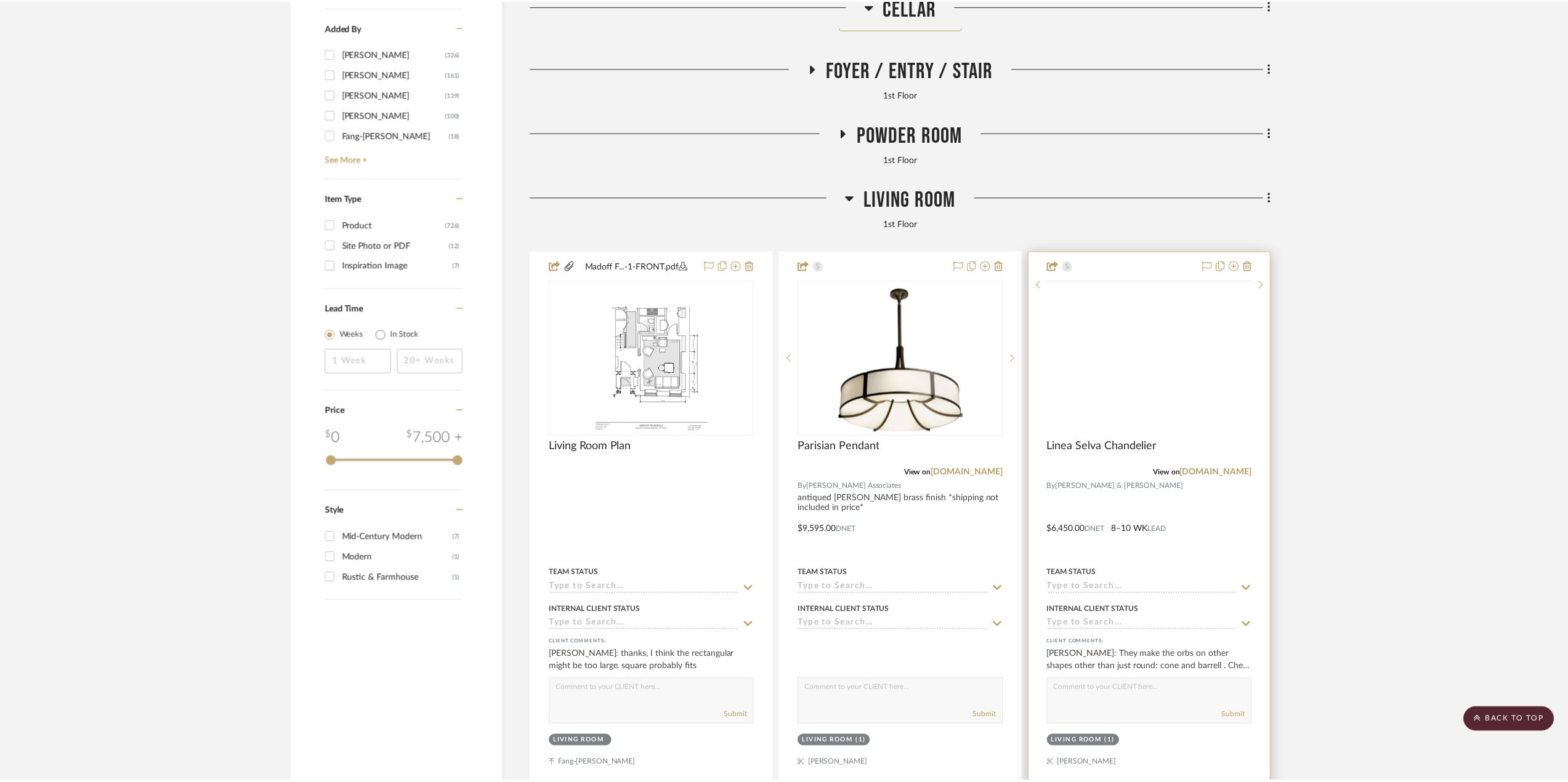
scroll to position [2277, 0]
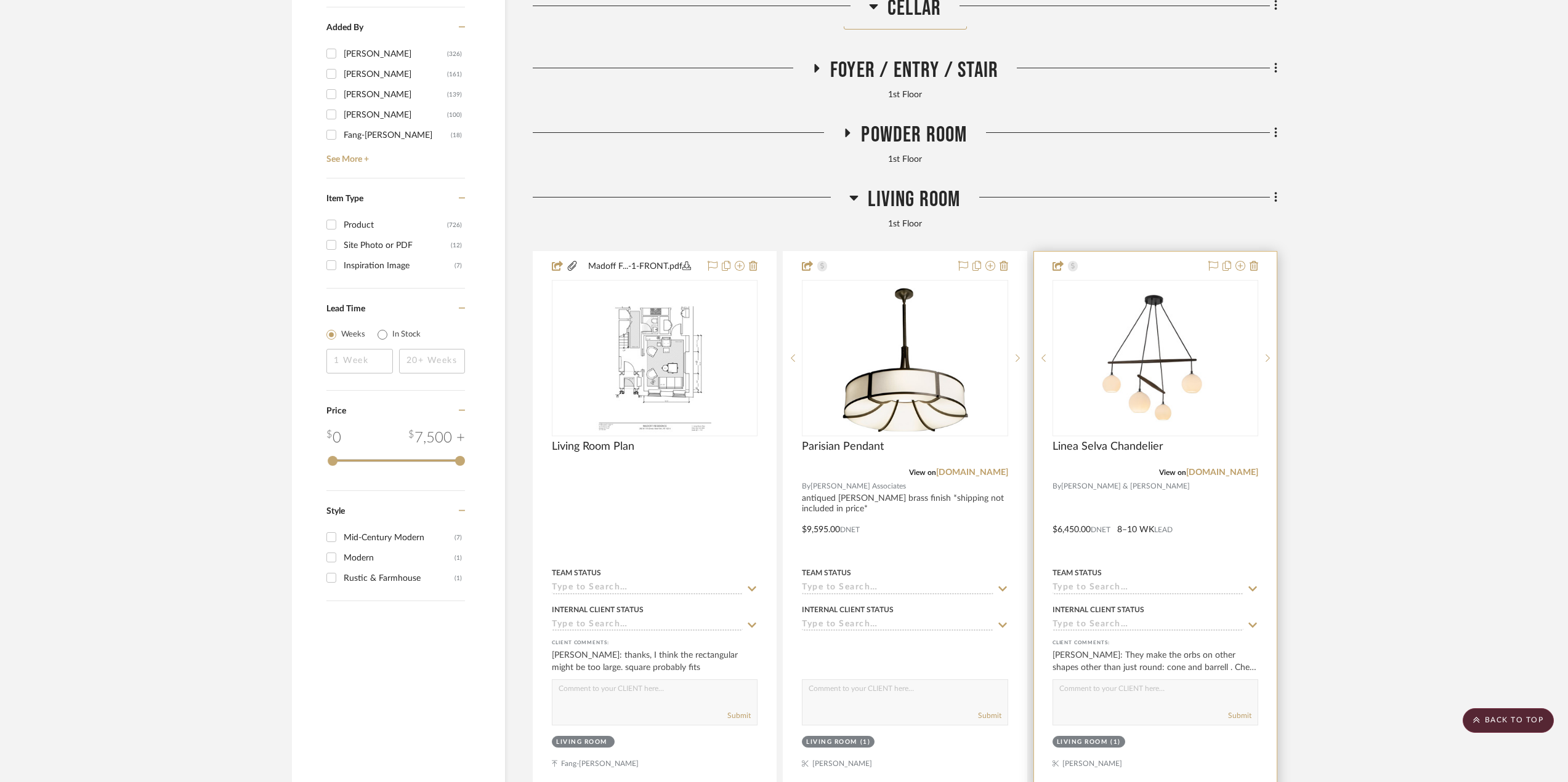
click at [1226, 526] on div at bounding box center [1155, 521] width 243 height 538
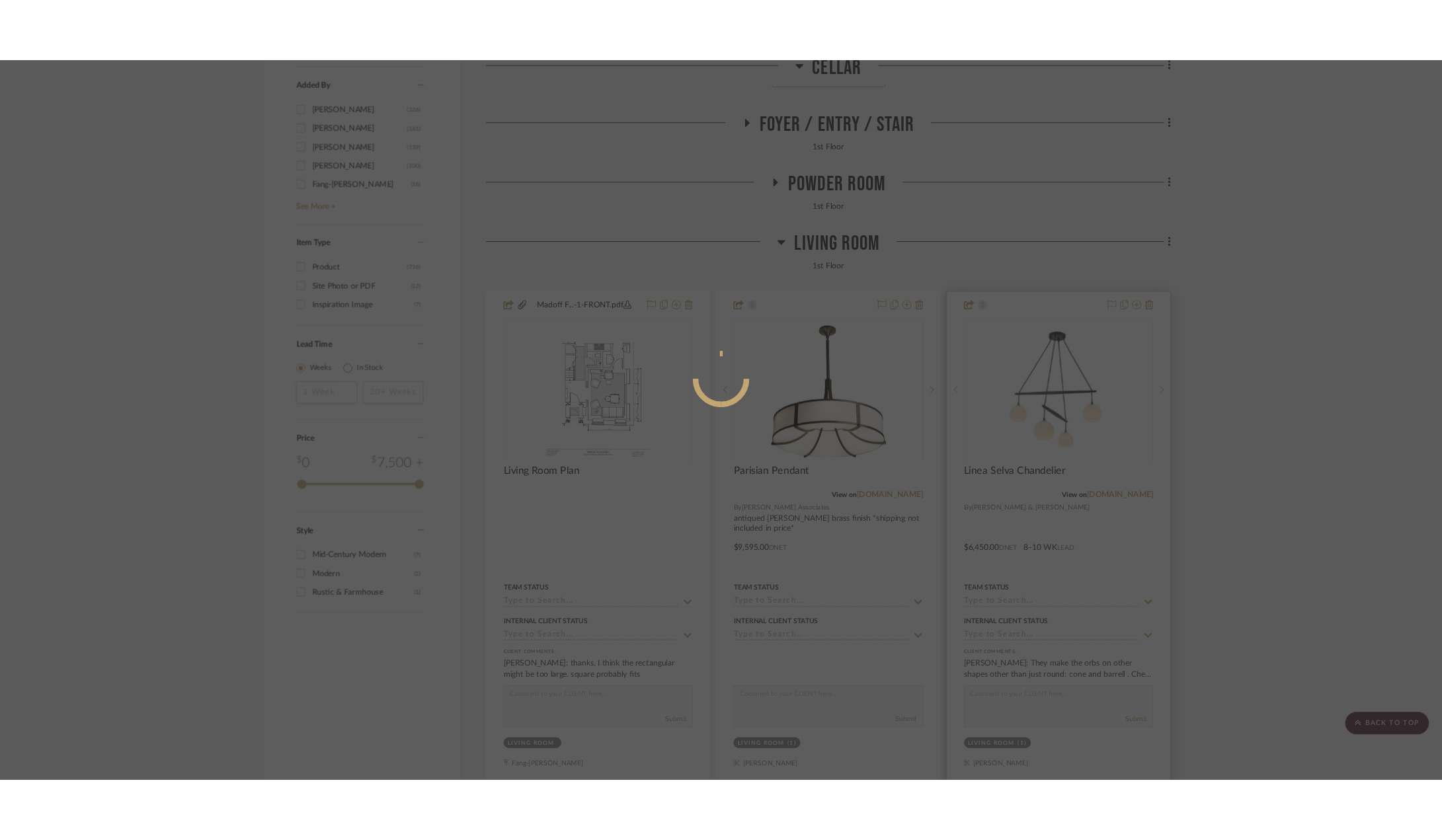
scroll to position [0, 0]
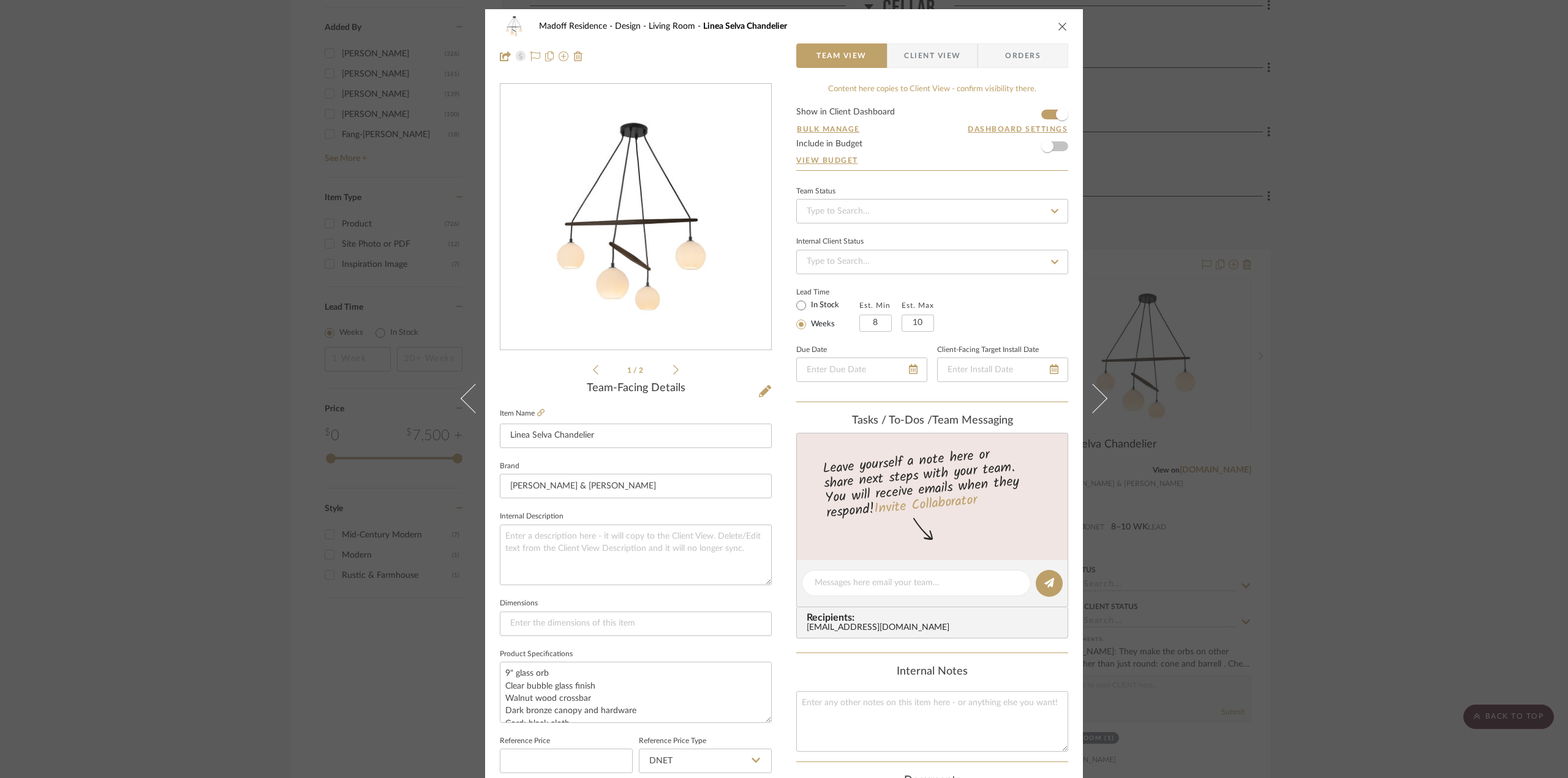
click at [673, 373] on icon at bounding box center [675, 369] width 5 height 11
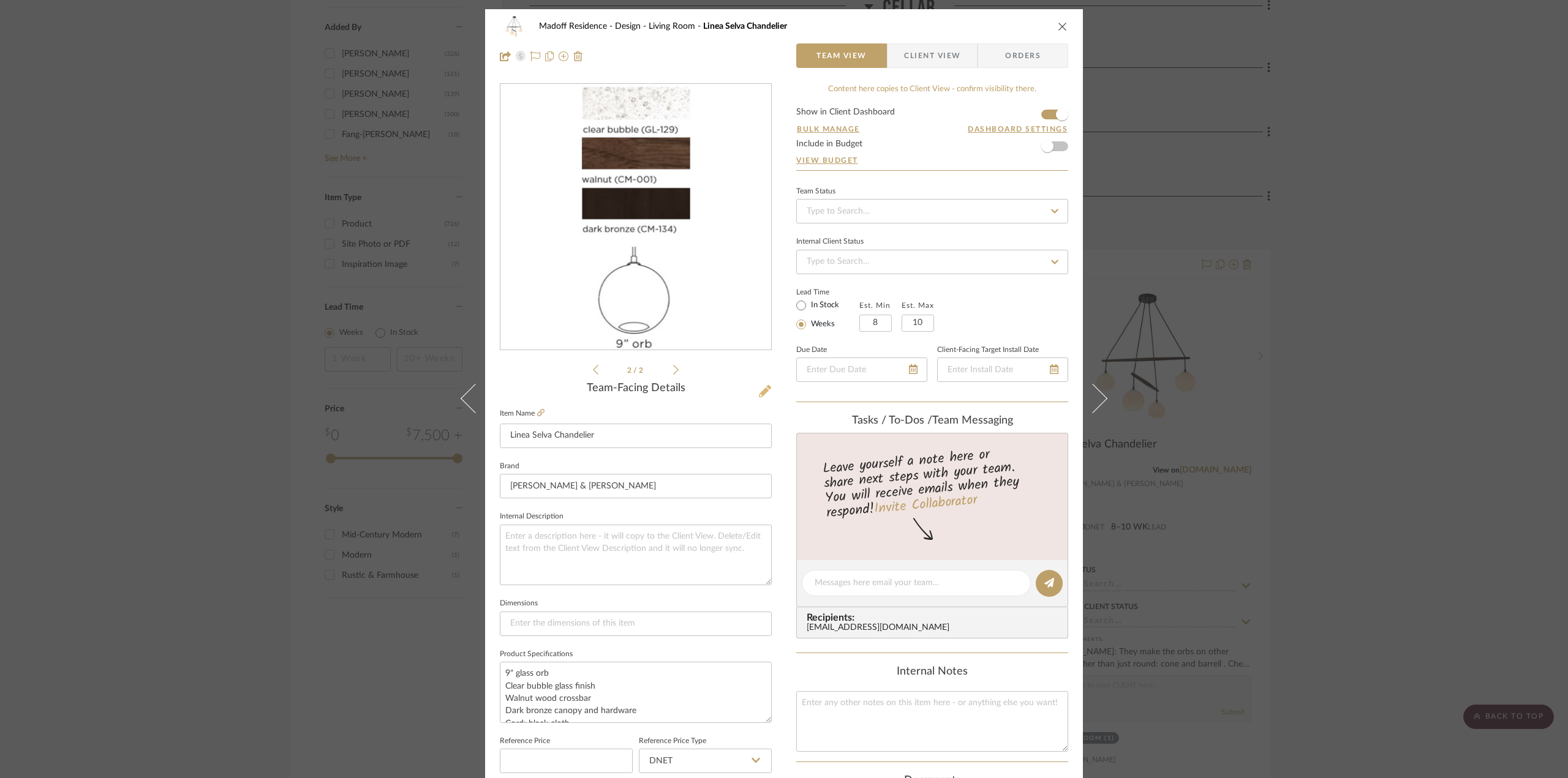
click at [765, 389] on icon at bounding box center [765, 391] width 12 height 12
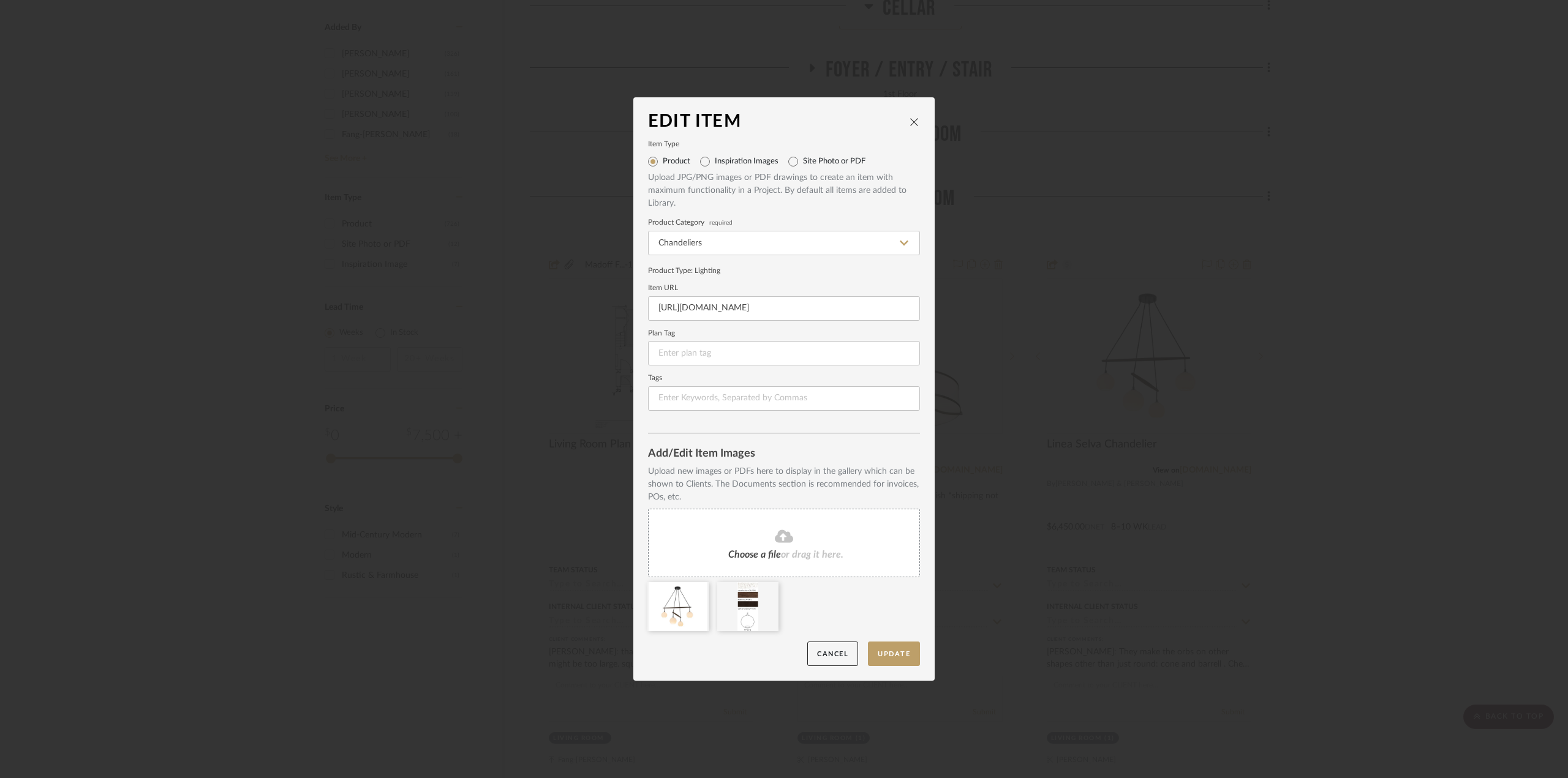
click at [795, 540] on fa-icon at bounding box center [784, 537] width 112 height 16
click at [835, 588] on icon at bounding box center [838, 590] width 8 height 10
click at [753, 532] on fa-icon at bounding box center [784, 537] width 112 height 16
click at [788, 537] on icon at bounding box center [784, 535] width 18 height 13
click at [899, 650] on button "Update" at bounding box center [894, 654] width 52 height 25
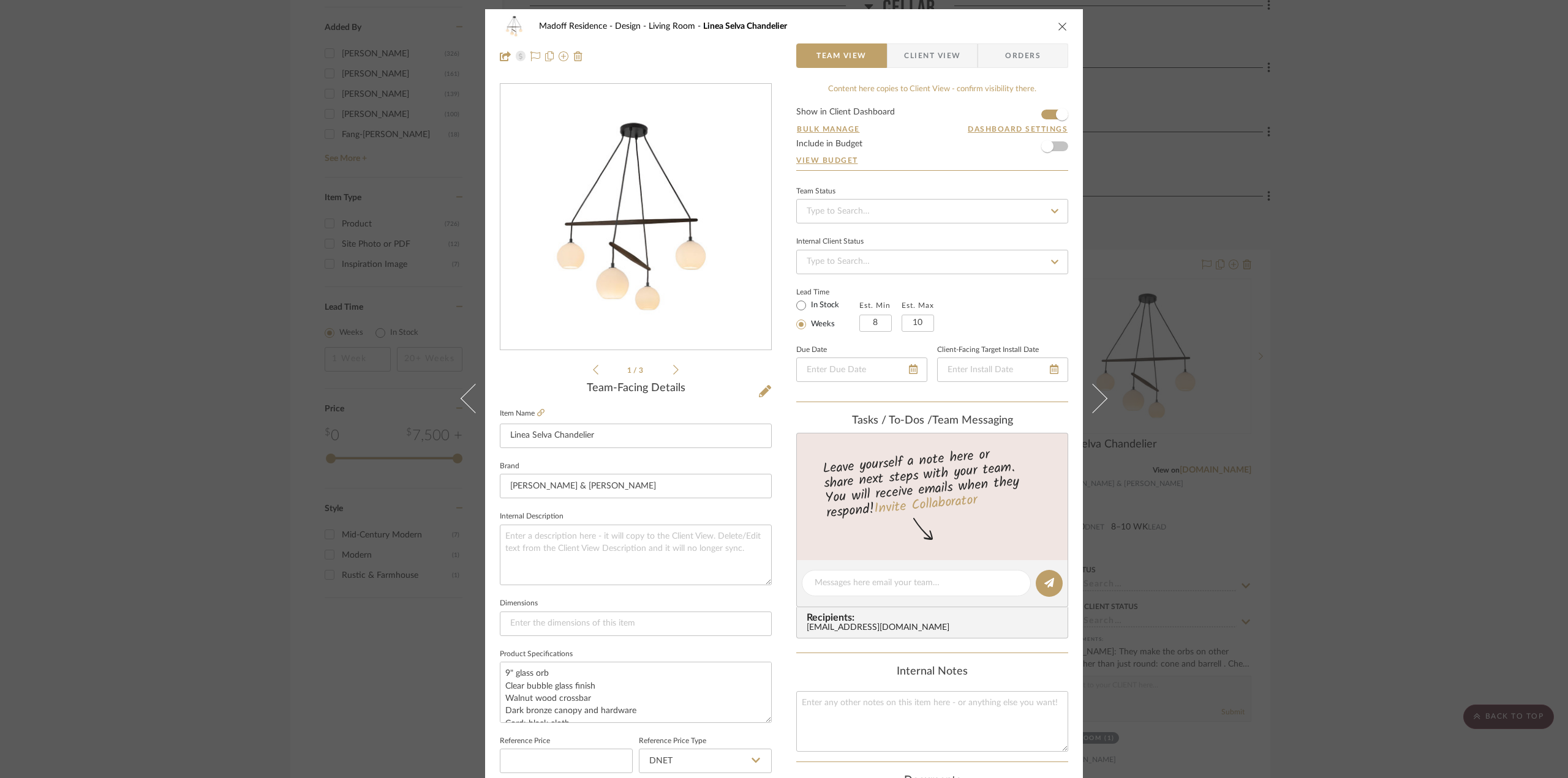
click at [673, 368] on icon at bounding box center [675, 369] width 5 height 11
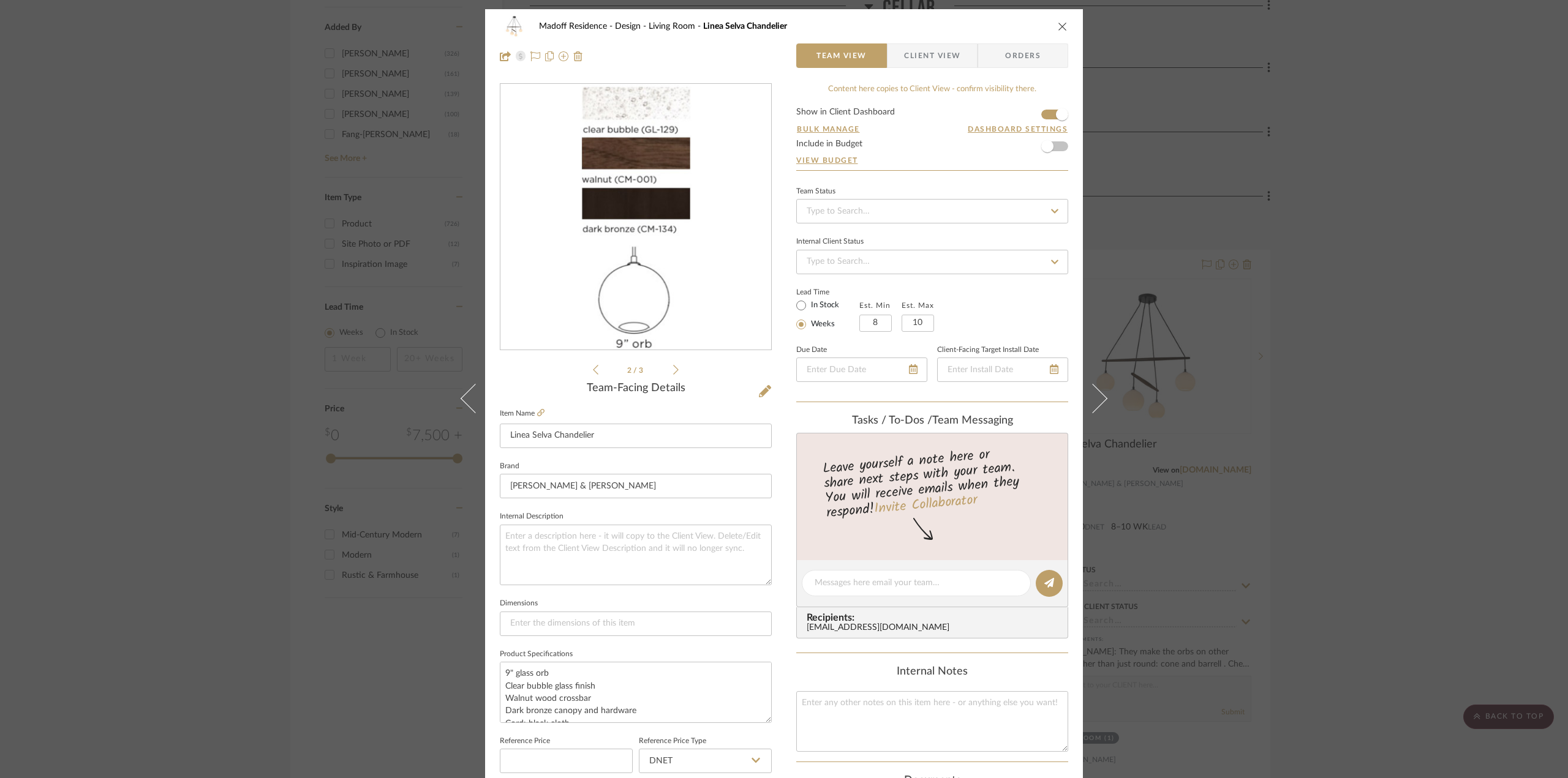
click at [673, 368] on icon at bounding box center [675, 369] width 5 height 11
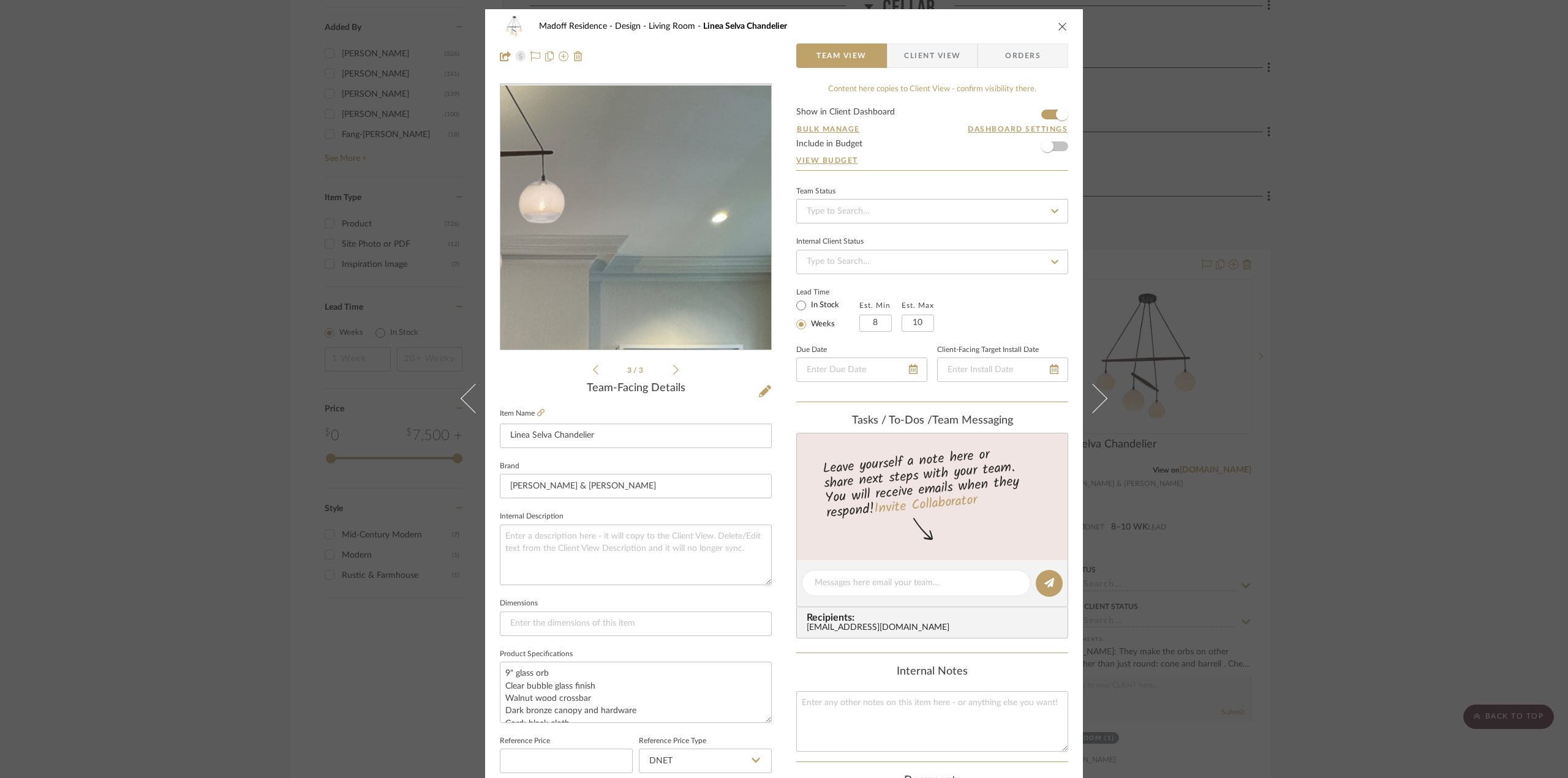
click at [685, 128] on img "2" at bounding box center [636, 217] width 257 height 265
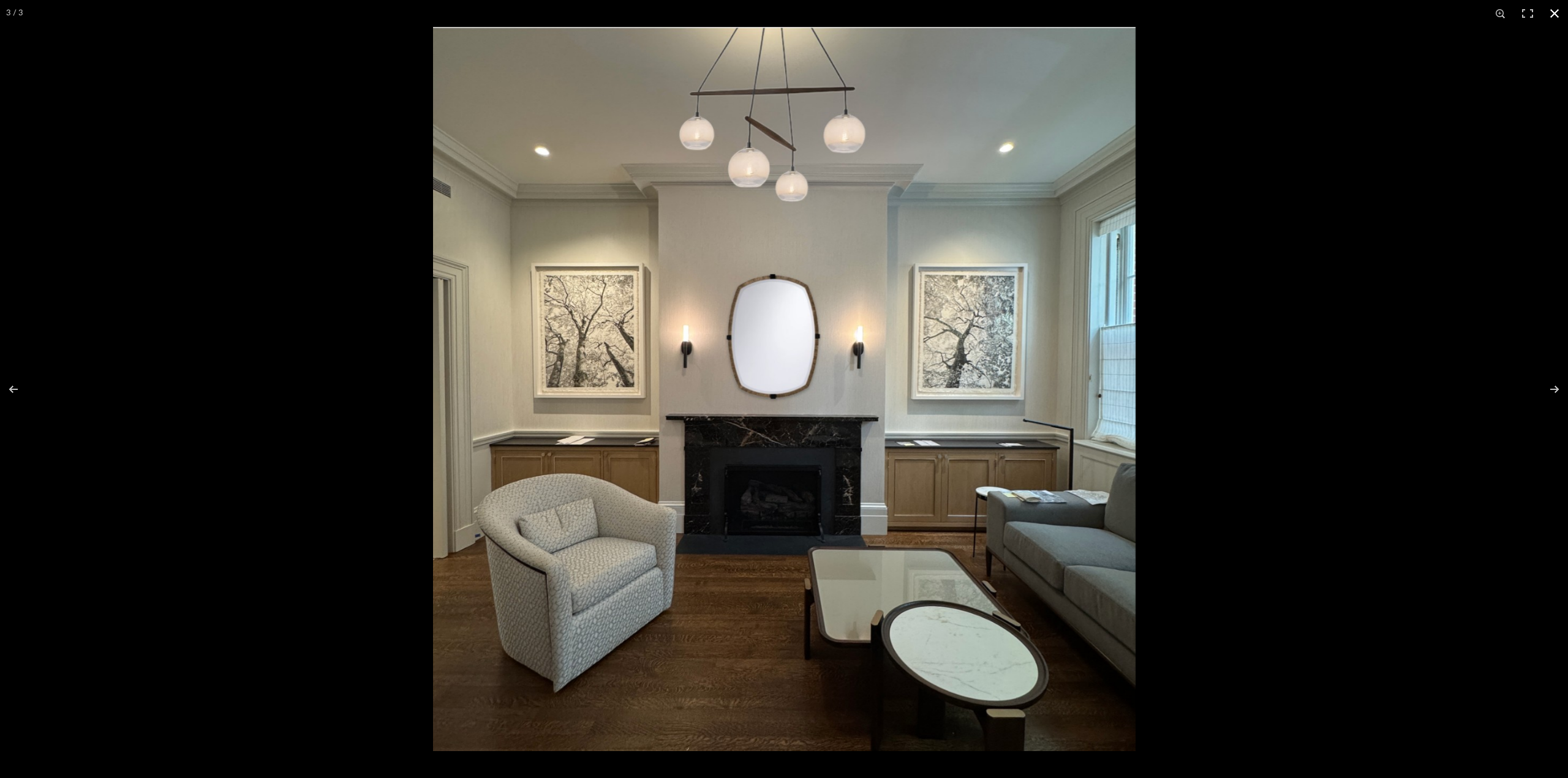
click at [1287, 556] on div at bounding box center [1217, 416] width 1568 height 778
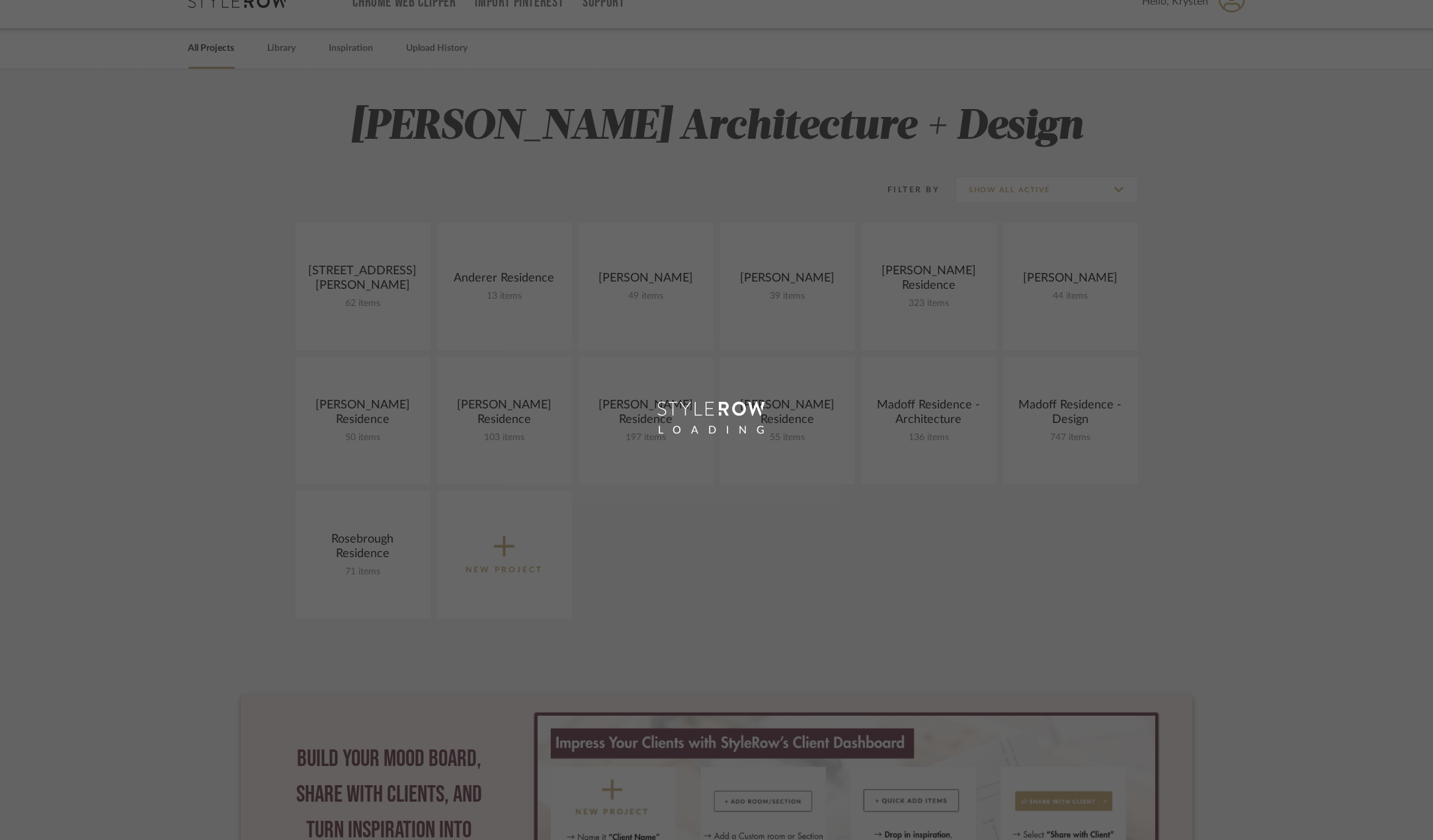
scroll to position [5, 0]
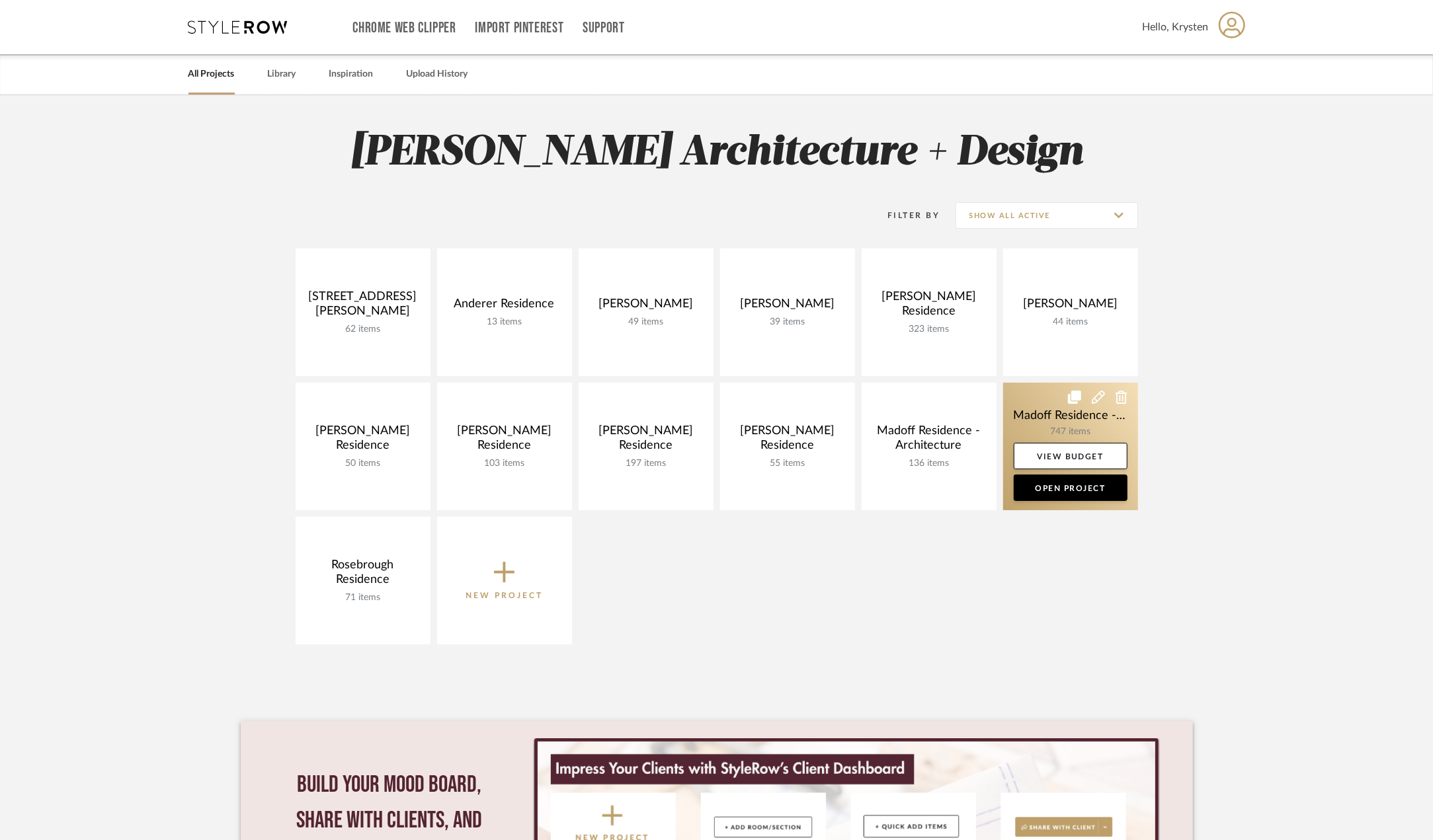
click at [1082, 429] on link at bounding box center [1070, 446] width 135 height 128
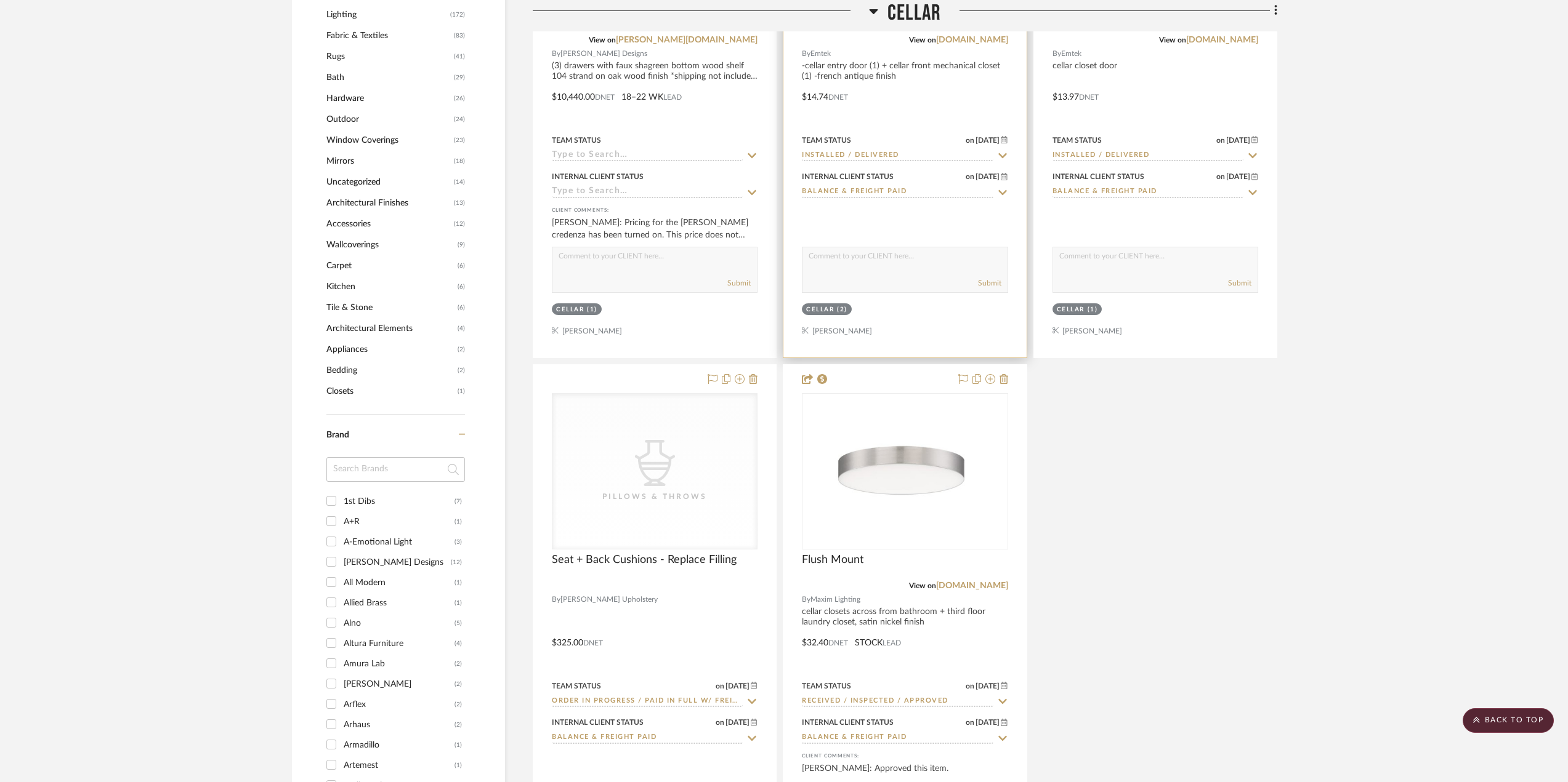
scroll to position [1415, 0]
